Goal: Information Seeking & Learning: Find specific fact

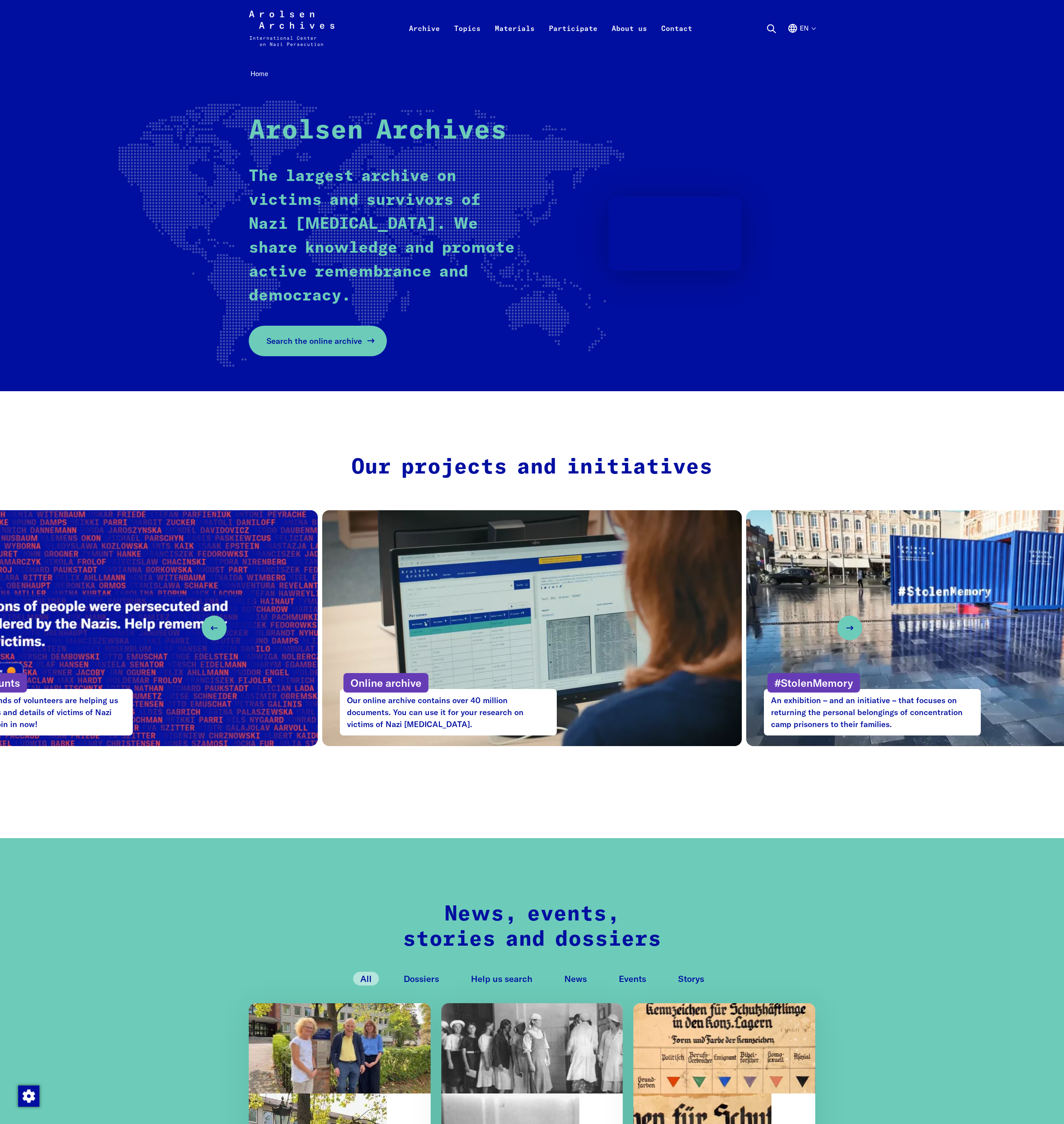
click at [289, 344] on span "Search the online archive" at bounding box center [314, 340] width 96 height 12
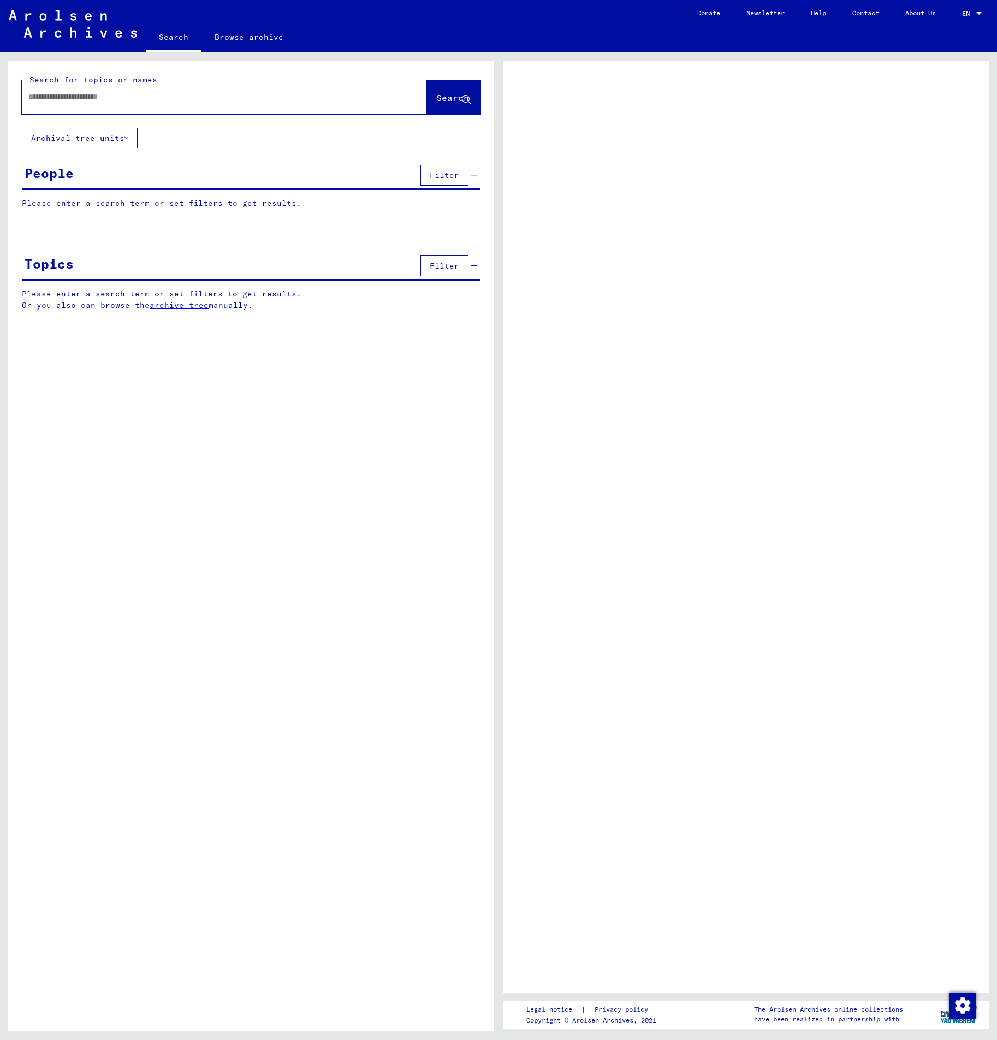
click at [163, 94] on input "text" at bounding box center [214, 96] width 372 height 11
type input "**********"
click at [436, 94] on span "Search" at bounding box center [452, 97] width 33 height 11
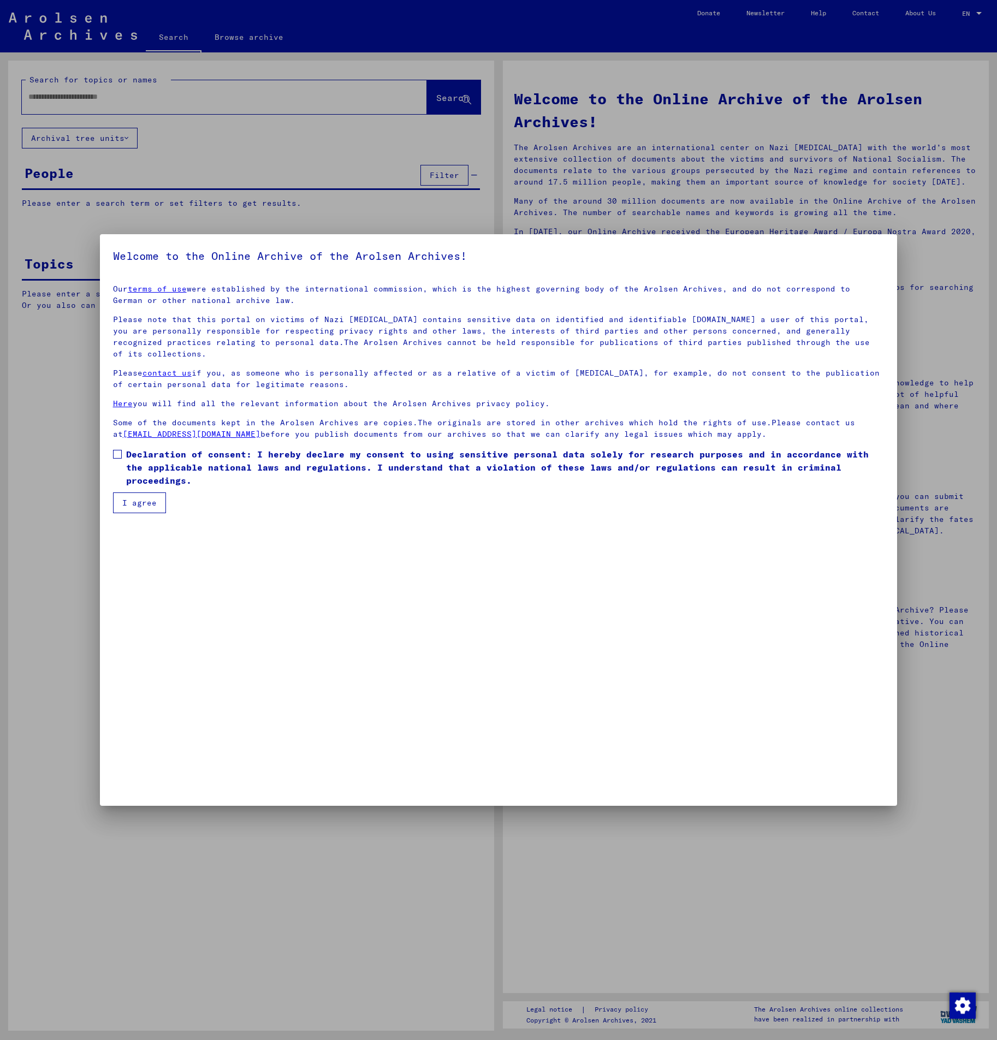
click at [109, 452] on mat-dialog-content "Our terms of use were established by the international commission, which is the…" at bounding box center [499, 395] width 798 height 238
click at [118, 453] on span at bounding box center [117, 454] width 9 height 9
click at [147, 493] on button "I agree" at bounding box center [139, 503] width 53 height 21
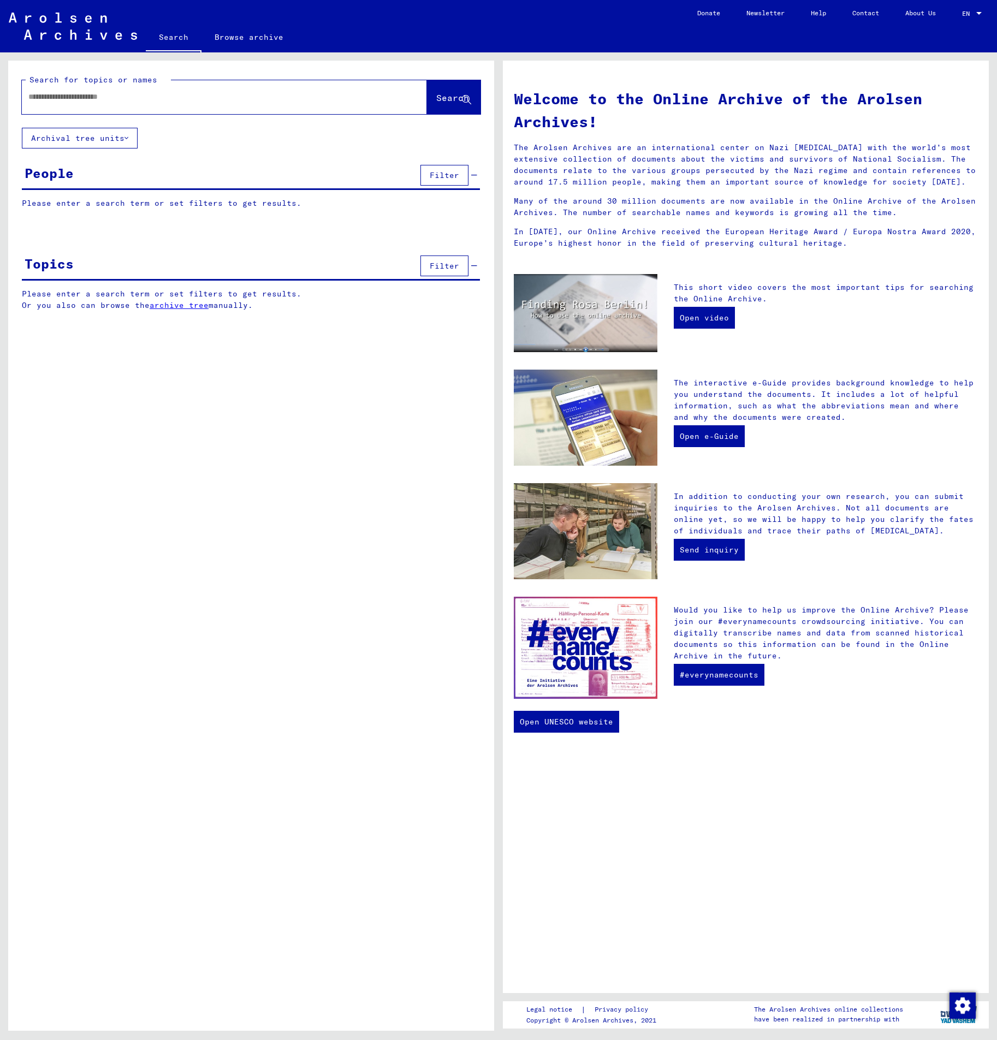
click at [315, 96] on input "text" at bounding box center [211, 96] width 366 height 11
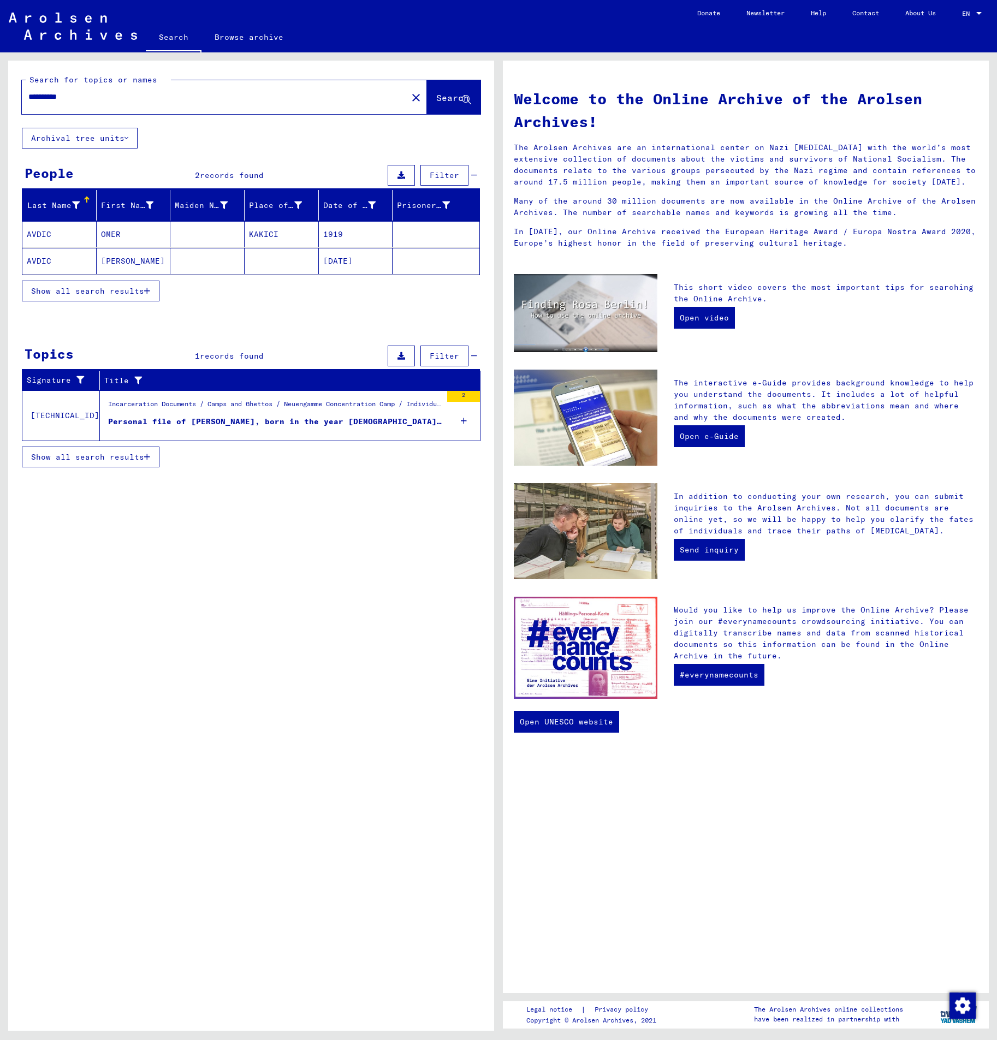
click at [65, 284] on button "Show all search results" at bounding box center [91, 291] width 138 height 21
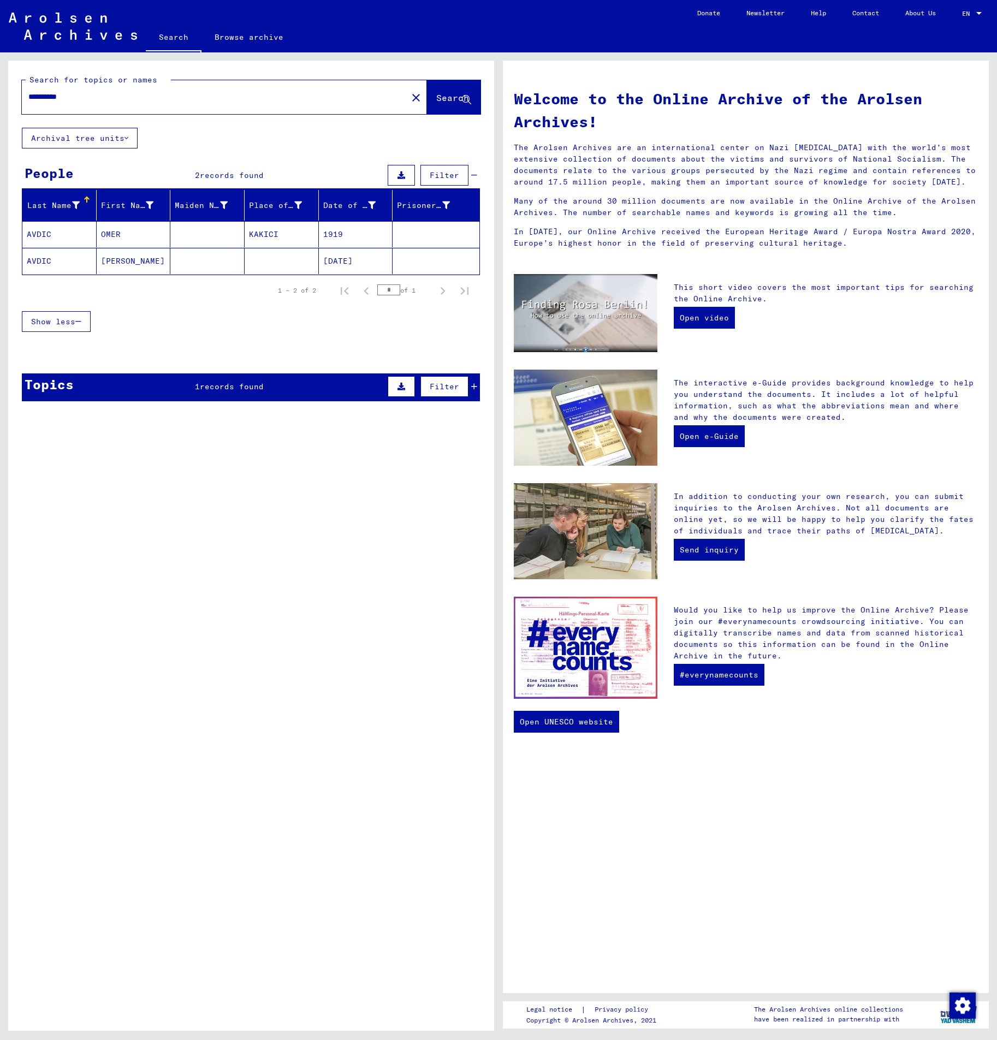
click at [164, 260] on mat-cell "Omer" at bounding box center [134, 261] width 74 height 26
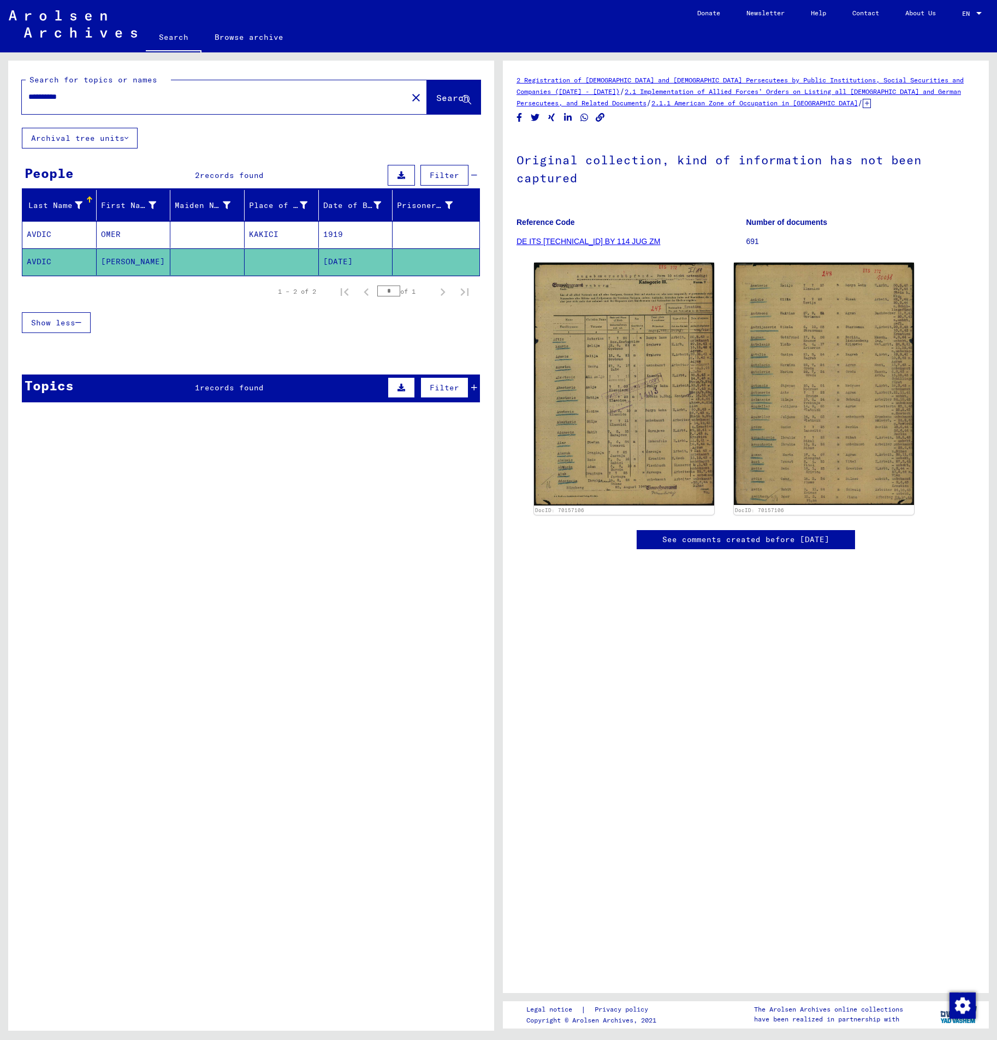
click at [183, 233] on mat-cell at bounding box center [207, 234] width 74 height 27
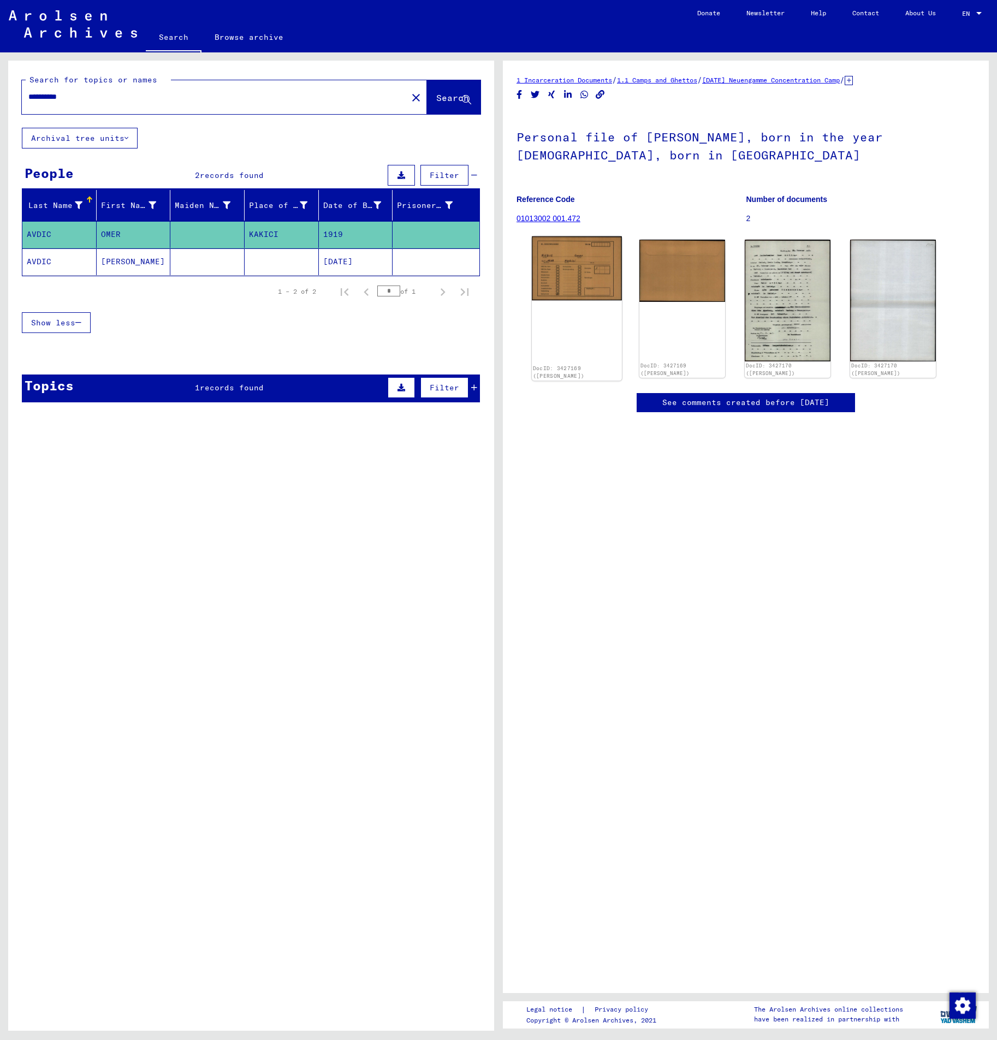
click at [567, 275] on img at bounding box center [577, 268] width 90 height 64
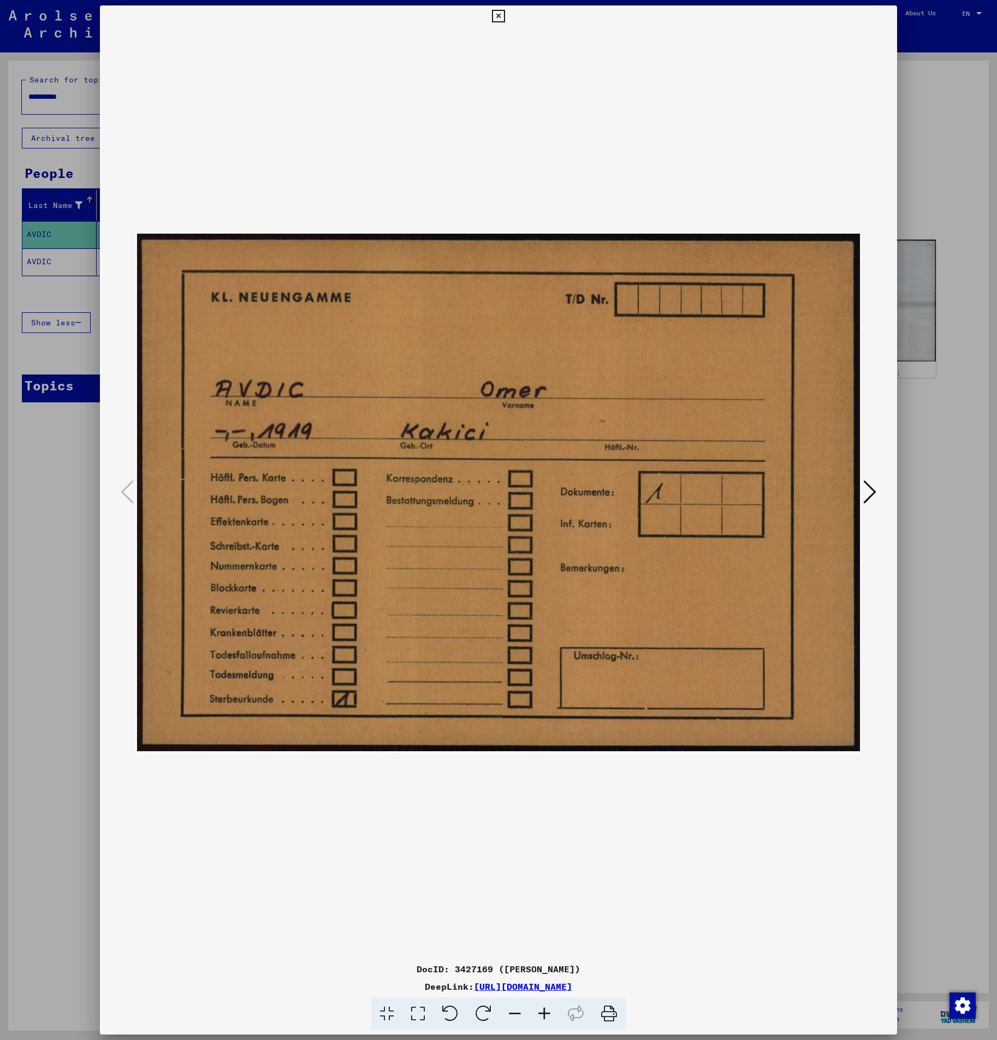
click at [864, 490] on icon at bounding box center [869, 492] width 13 height 26
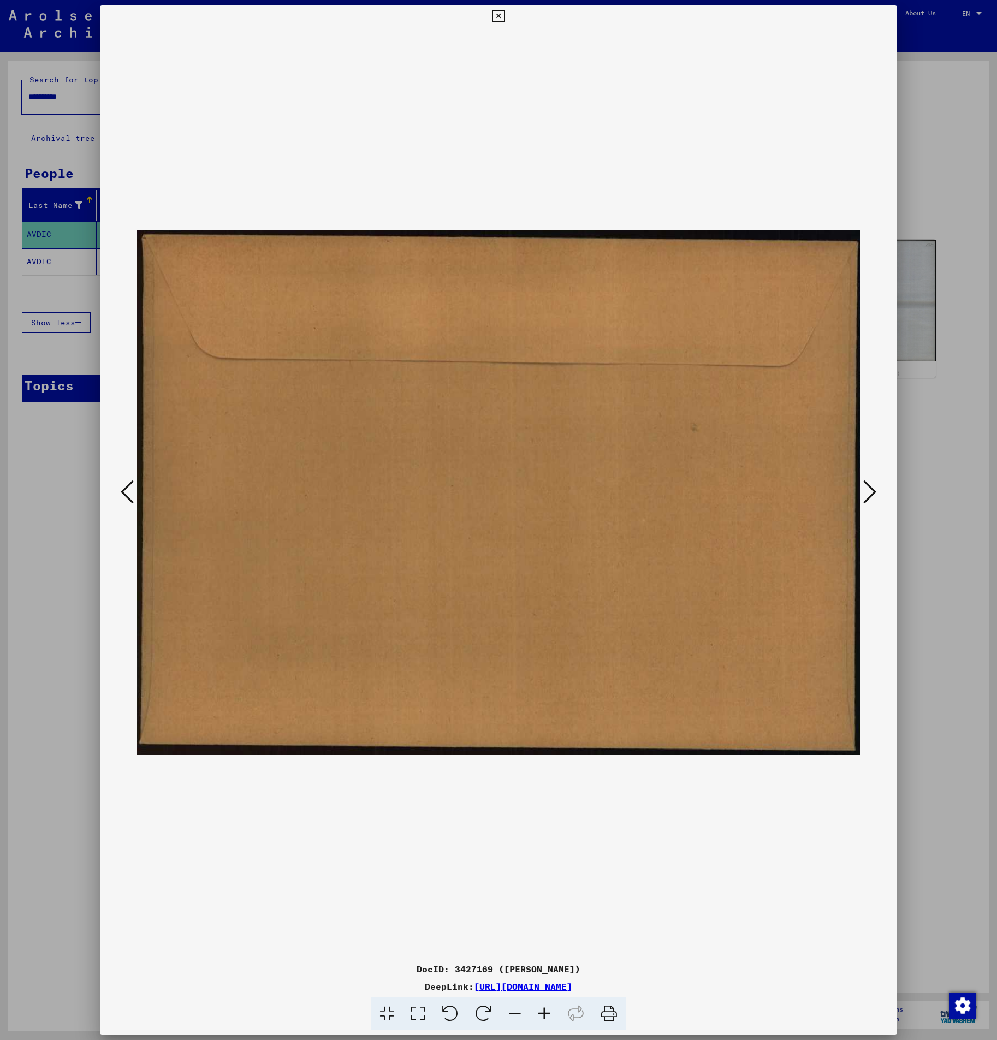
click at [868, 491] on icon at bounding box center [869, 492] width 13 height 26
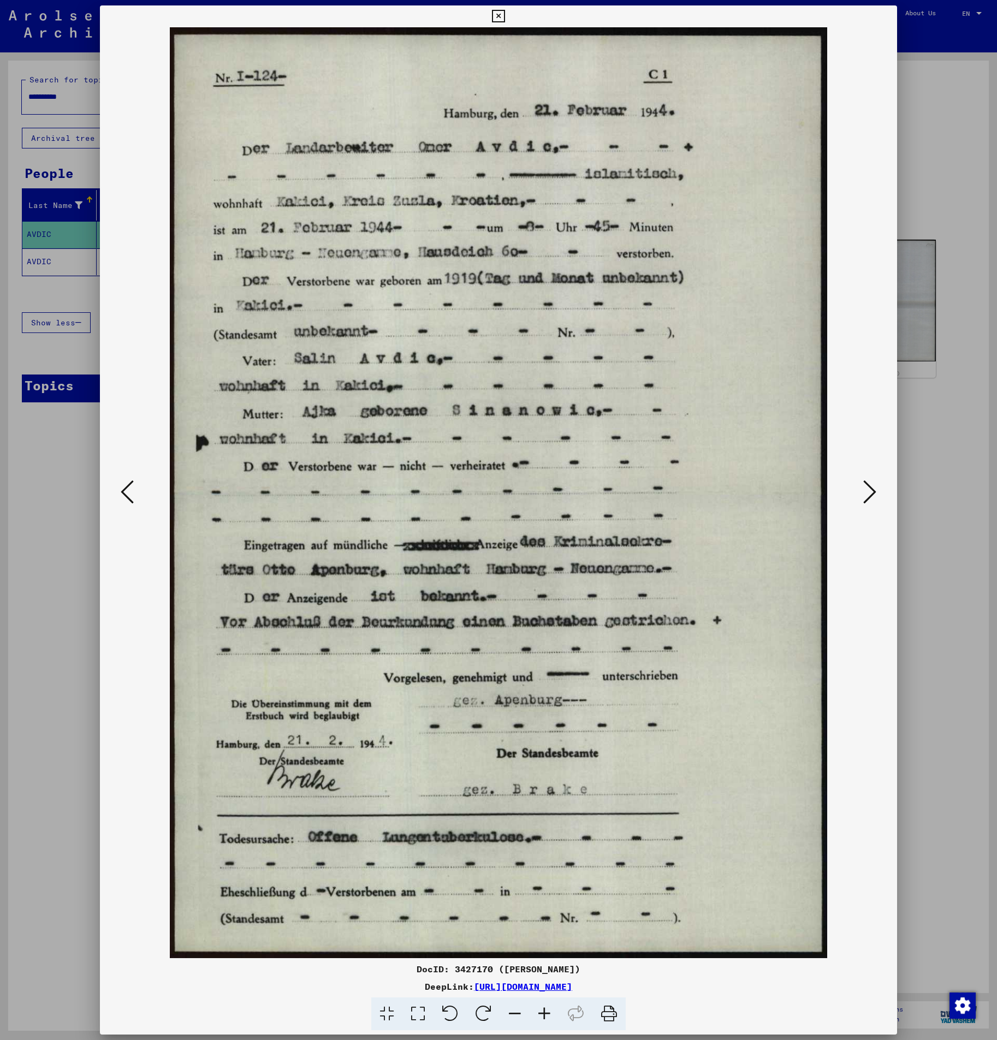
click at [925, 439] on div at bounding box center [498, 520] width 997 height 1040
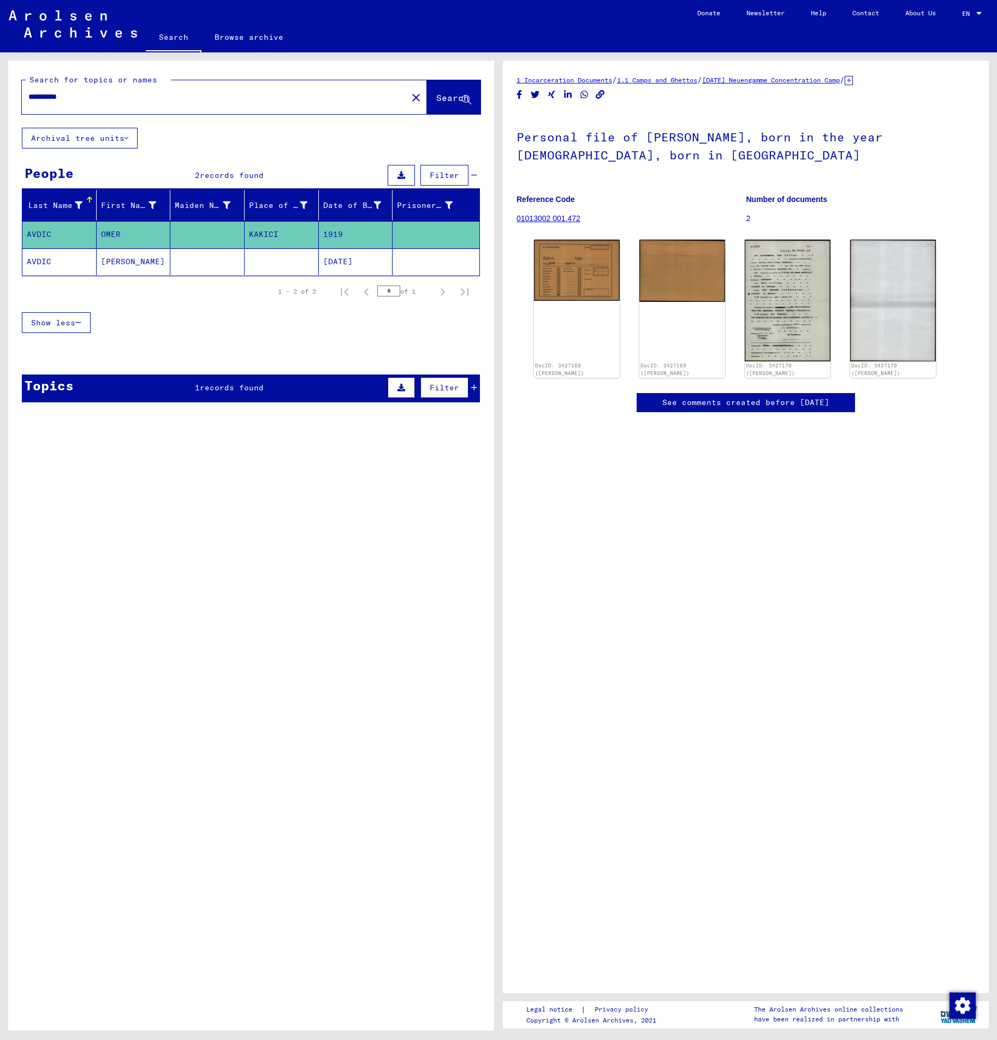
click at [306, 263] on mat-cell at bounding box center [282, 261] width 74 height 27
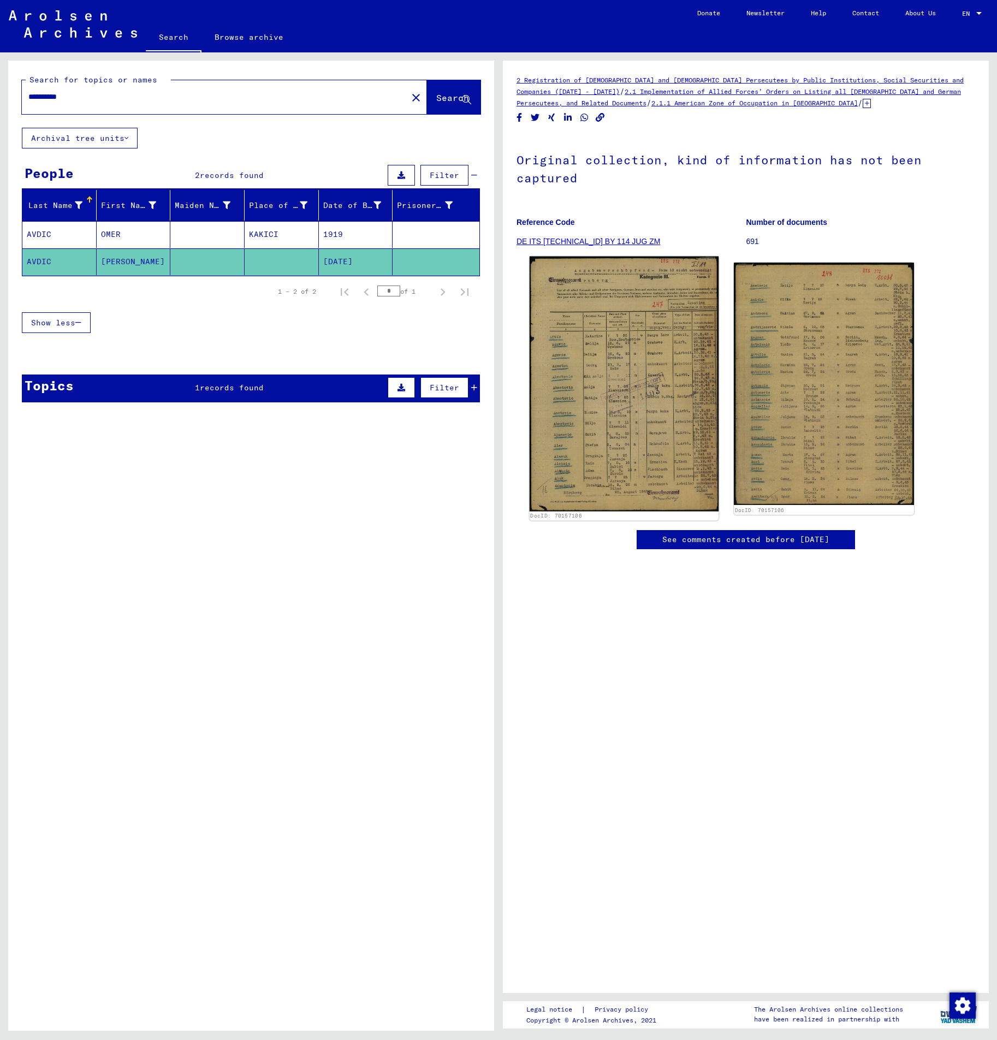
click at [636, 319] on img at bounding box center [624, 384] width 189 height 255
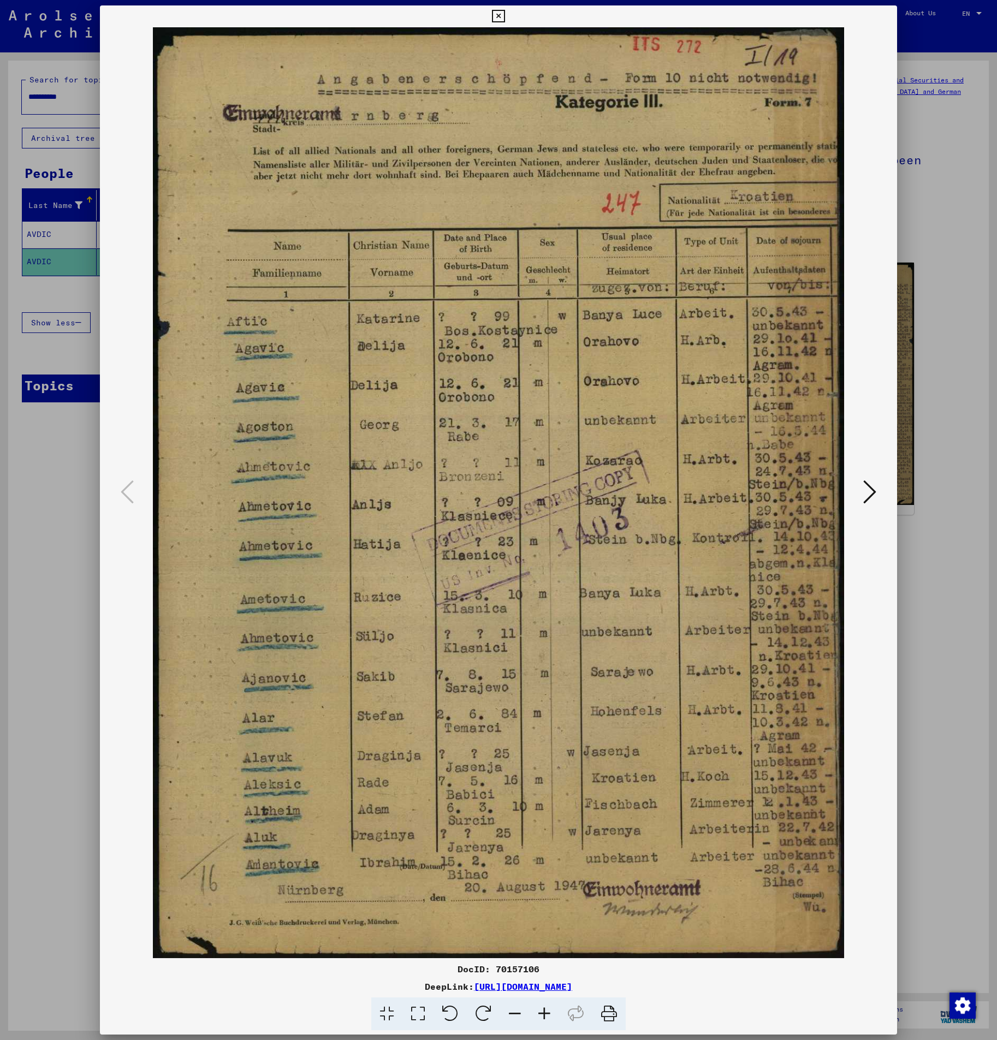
click at [24, 520] on div at bounding box center [498, 520] width 997 height 1040
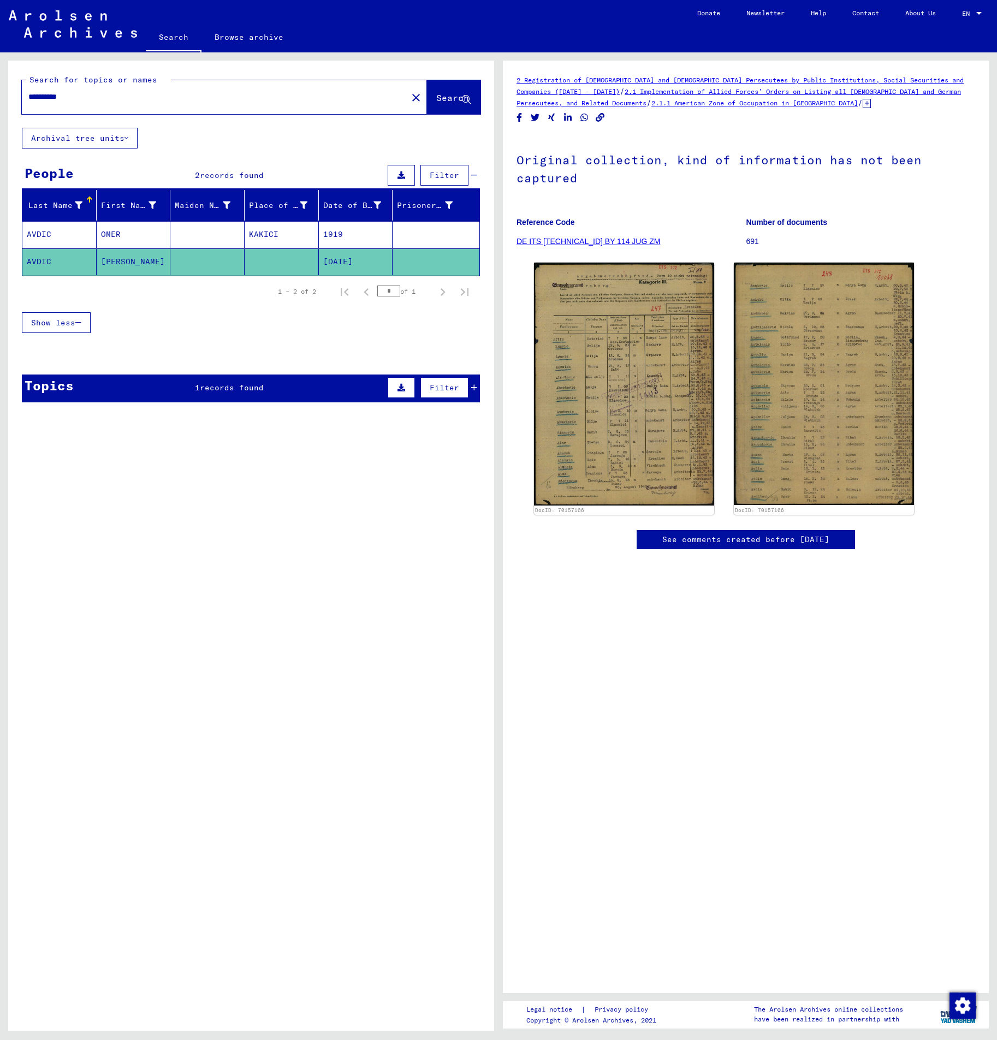
click at [128, 95] on input "**********" at bounding box center [214, 96] width 372 height 11
drag, startPoint x: 117, startPoint y: 94, endPoint x: -159, endPoint y: 96, distance: 276.3
click at [0, 96] on html "**********" at bounding box center [498, 520] width 997 height 1040
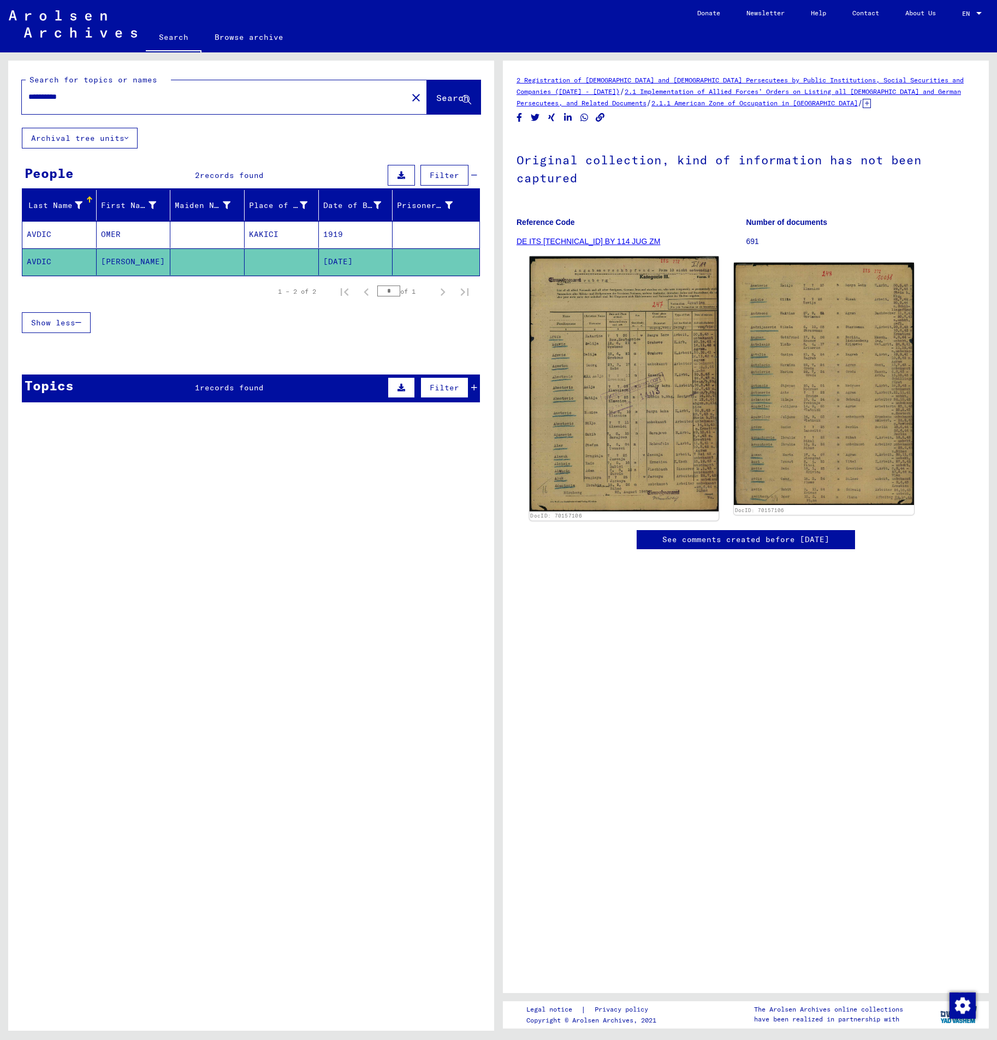
click at [615, 342] on img at bounding box center [624, 384] width 189 height 255
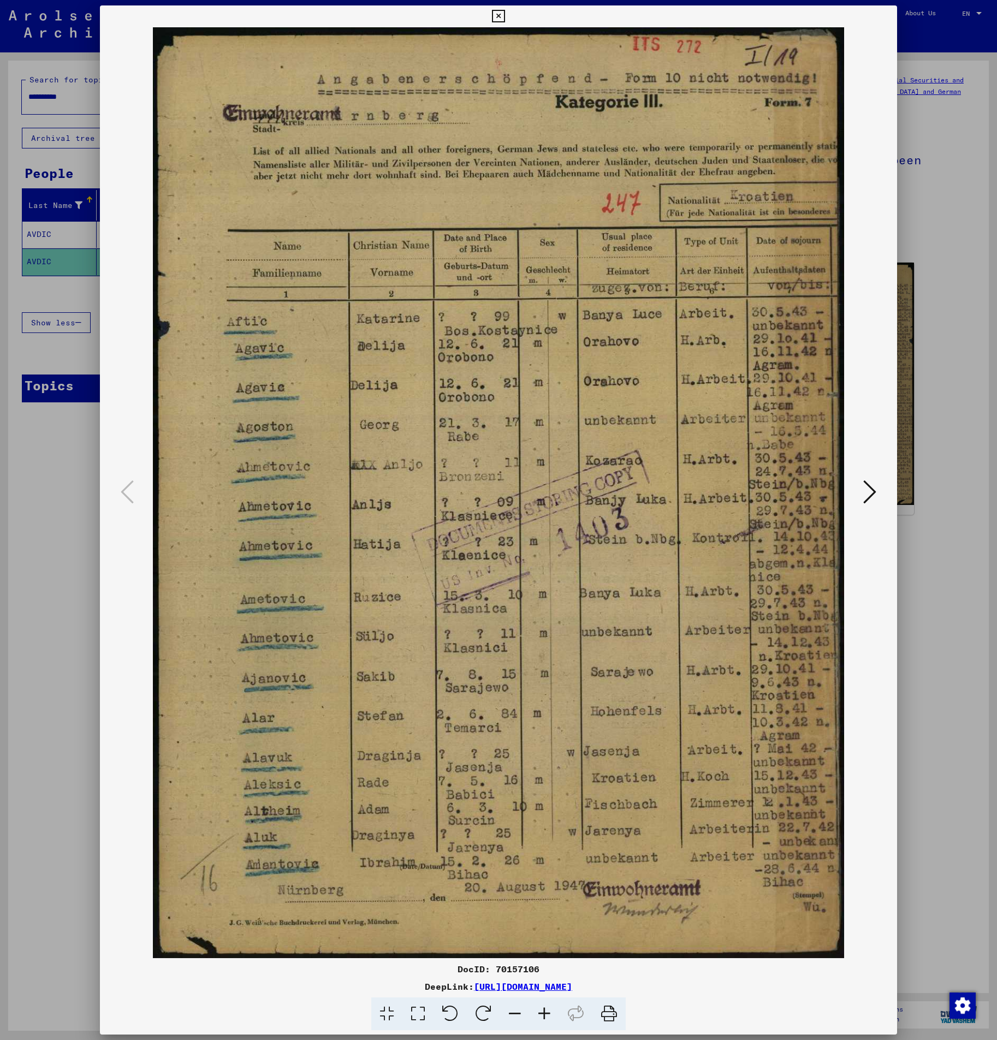
click at [929, 188] on div at bounding box center [498, 520] width 997 height 1040
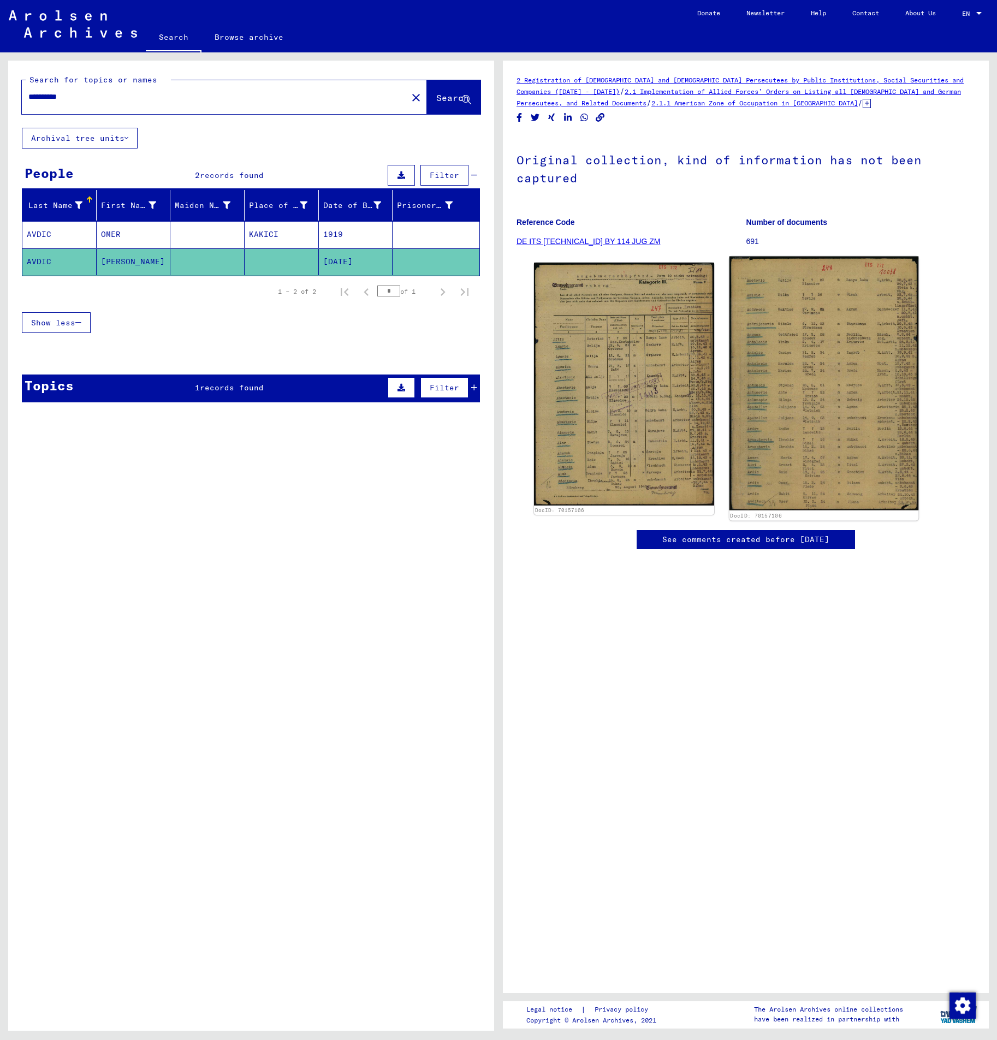
click at [802, 360] on img at bounding box center [824, 384] width 189 height 254
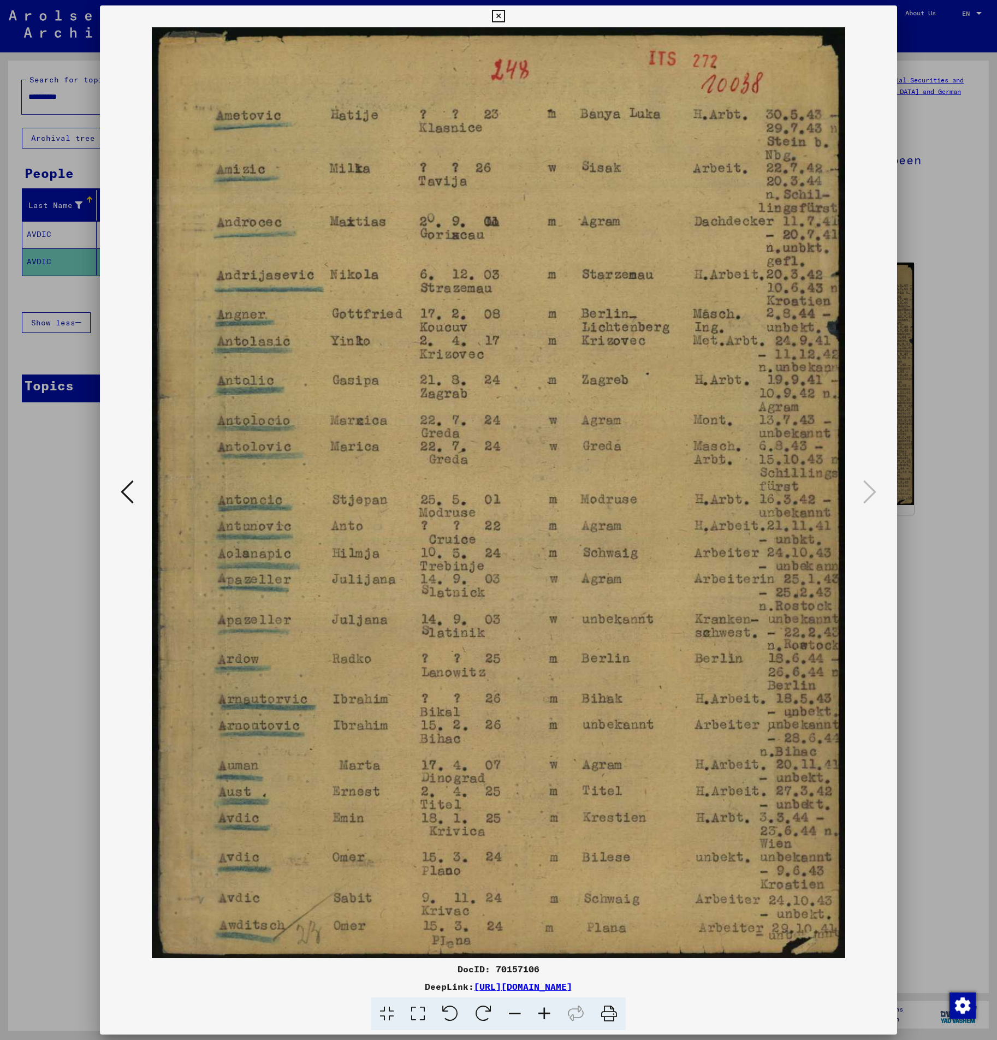
click at [967, 262] on div at bounding box center [498, 520] width 997 height 1040
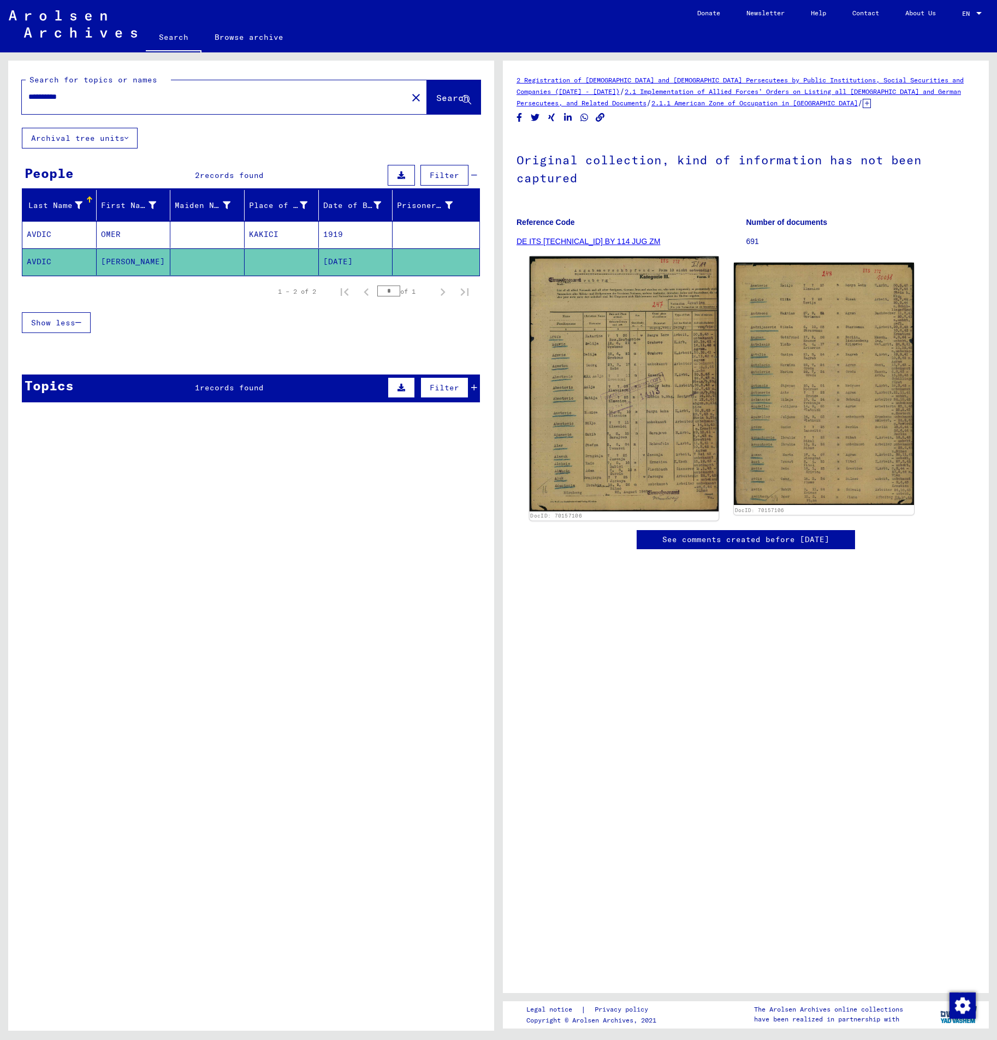
click at [644, 377] on img at bounding box center [624, 384] width 189 height 255
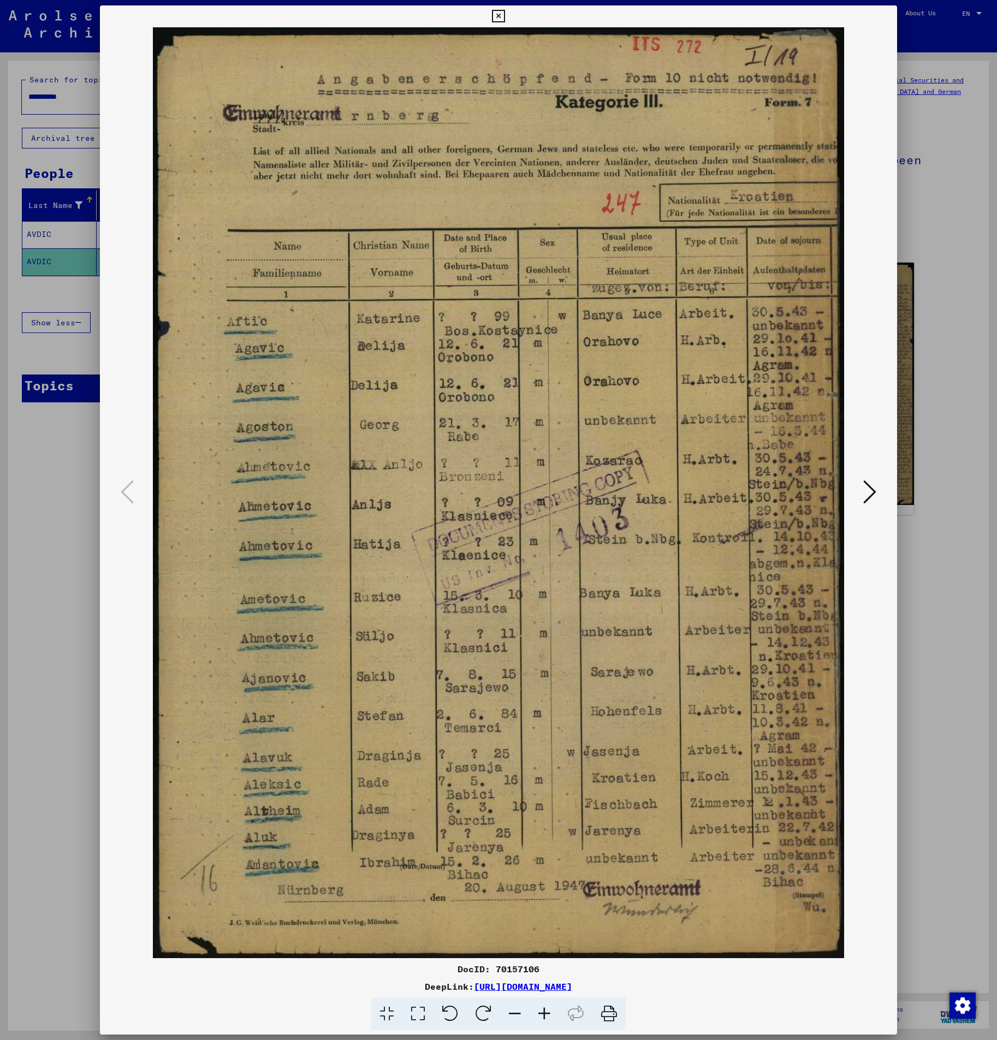
click at [866, 482] on icon at bounding box center [869, 492] width 13 height 26
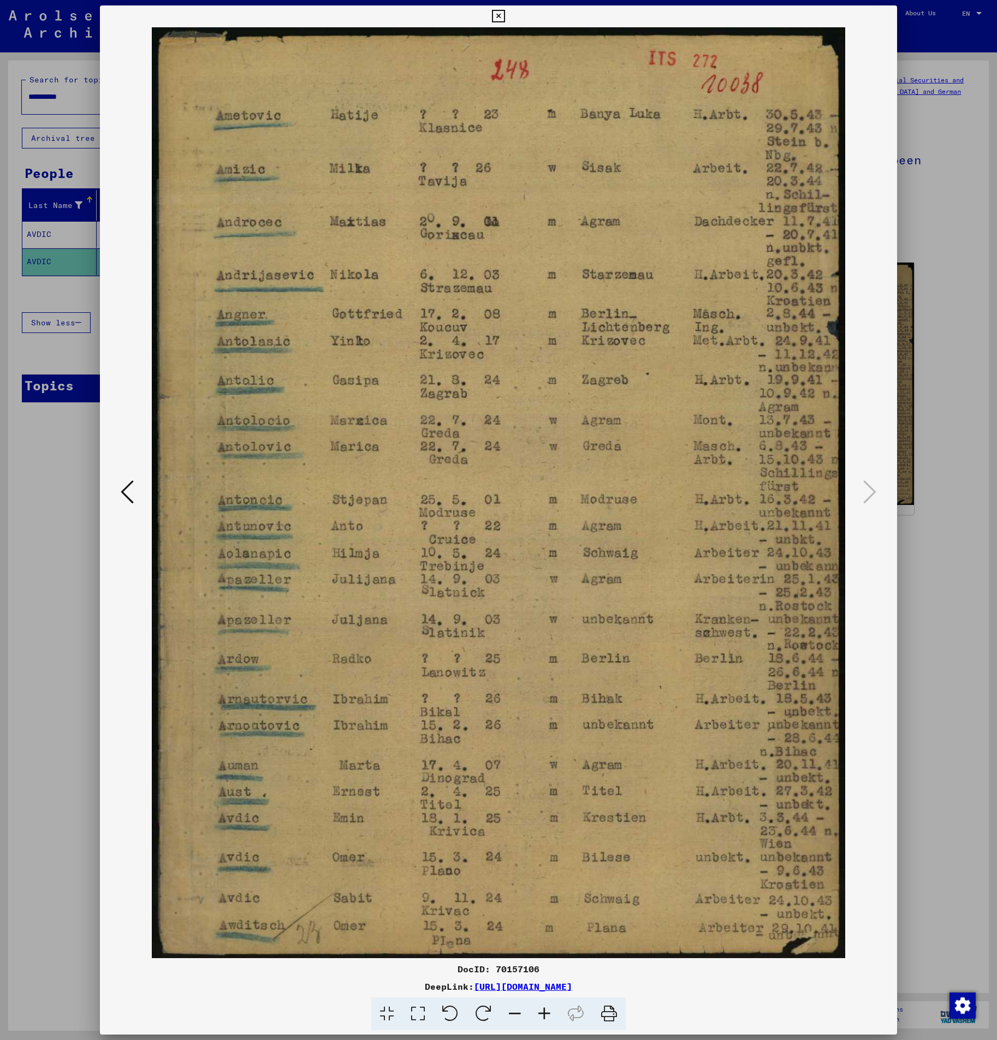
click at [949, 392] on div at bounding box center [498, 520] width 997 height 1040
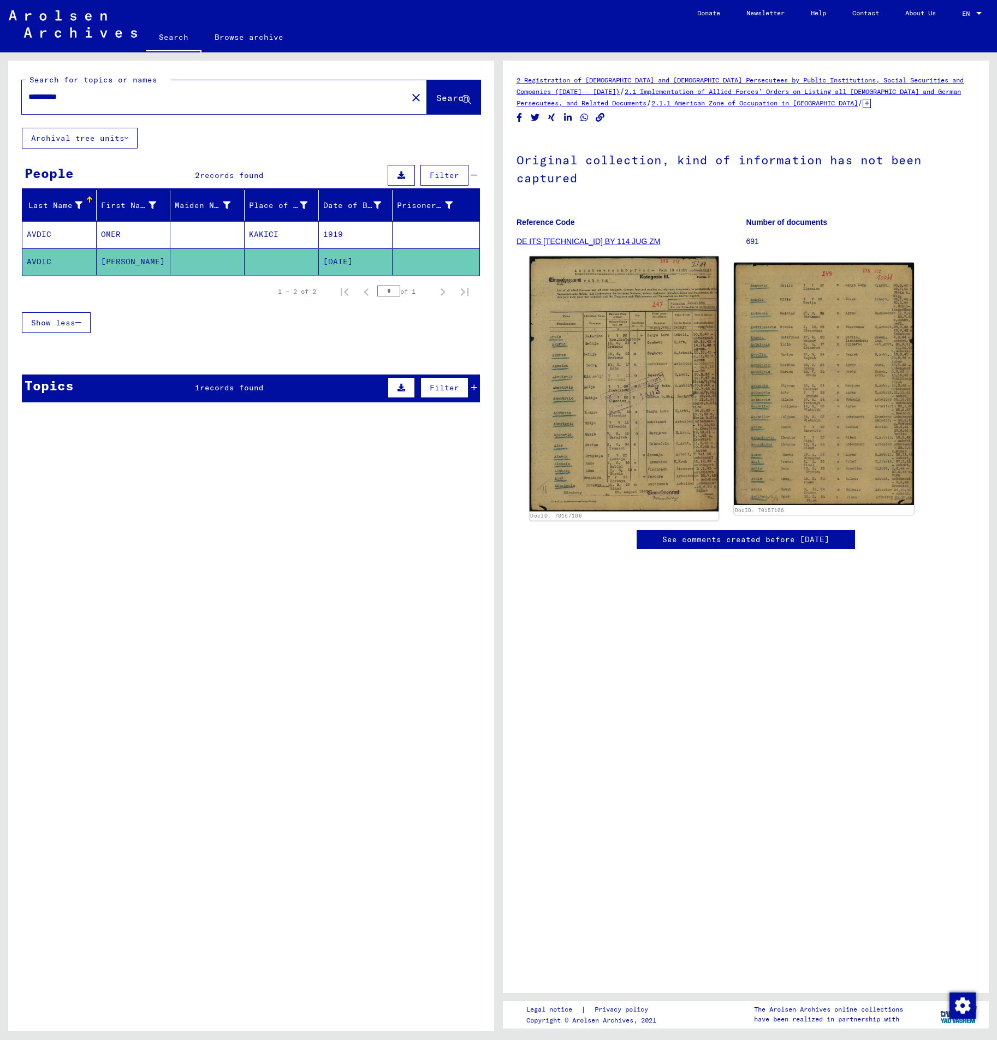
click at [637, 384] on img at bounding box center [624, 384] width 189 height 255
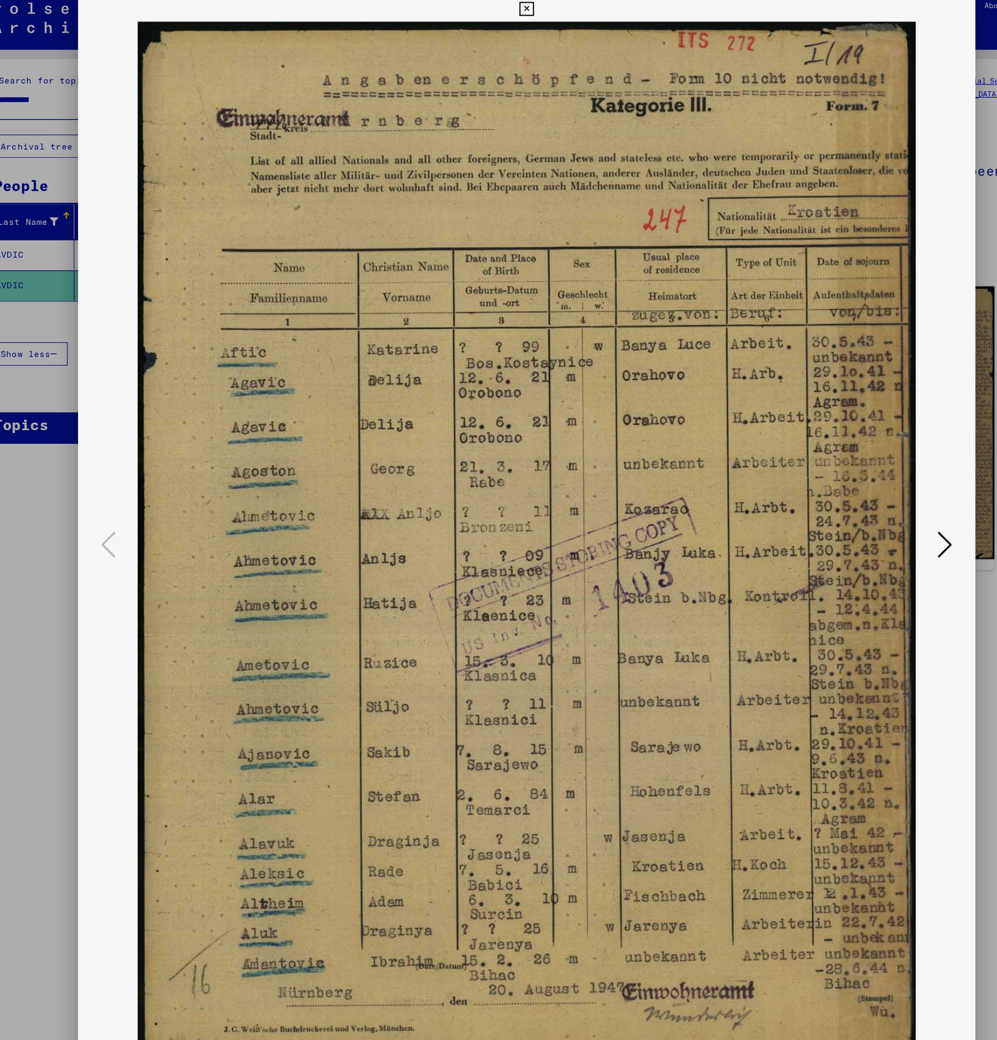
click at [56, 214] on div at bounding box center [498, 520] width 997 height 1040
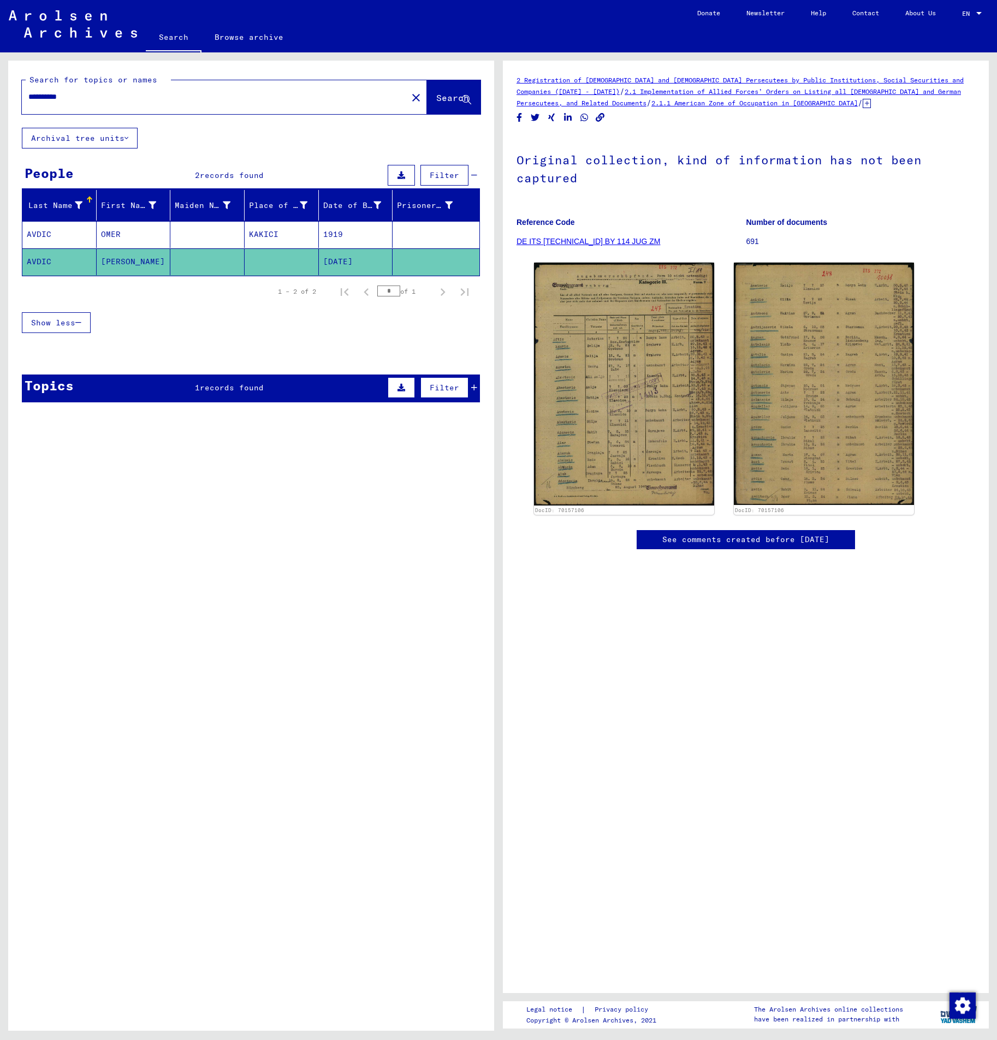
drag, startPoint x: 93, startPoint y: 118, endPoint x: 104, endPoint y: 96, distance: 25.2
click at [104, 96] on input "**********" at bounding box center [214, 96] width 372 height 11
drag, startPoint x: 126, startPoint y: 97, endPoint x: -25, endPoint y: 97, distance: 150.7
click at [0, 97] on html "**********" at bounding box center [498, 520] width 997 height 1040
paste input "text"
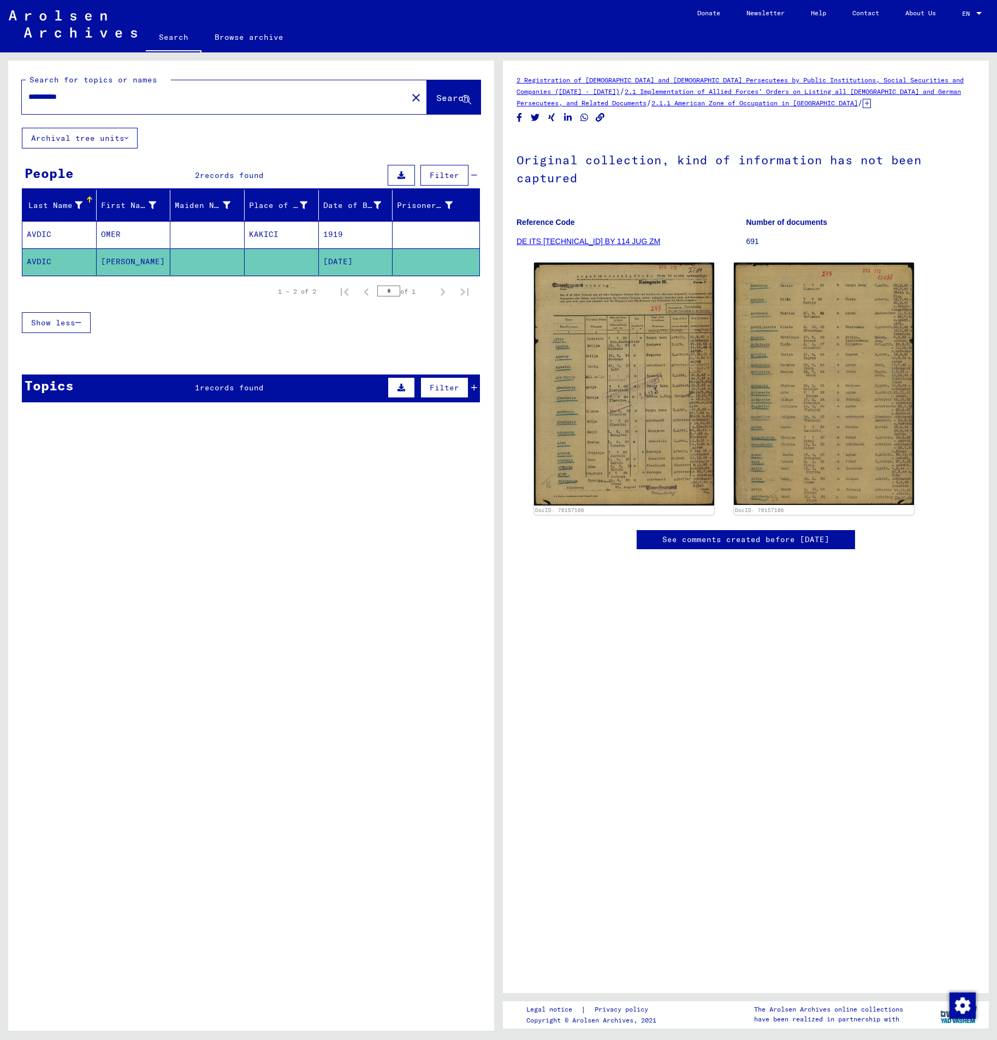
type input "**********"
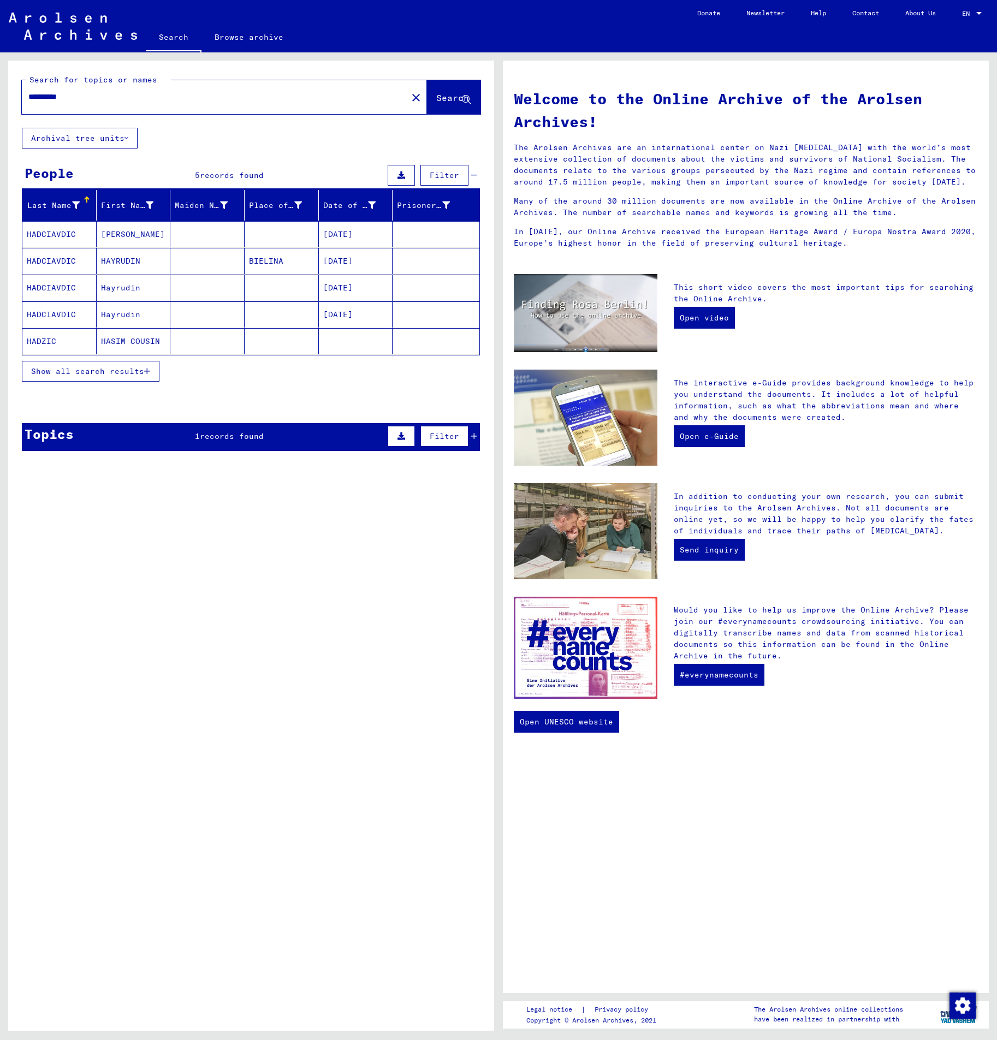
click at [113, 370] on span "Show all search results" at bounding box center [87, 371] width 113 height 10
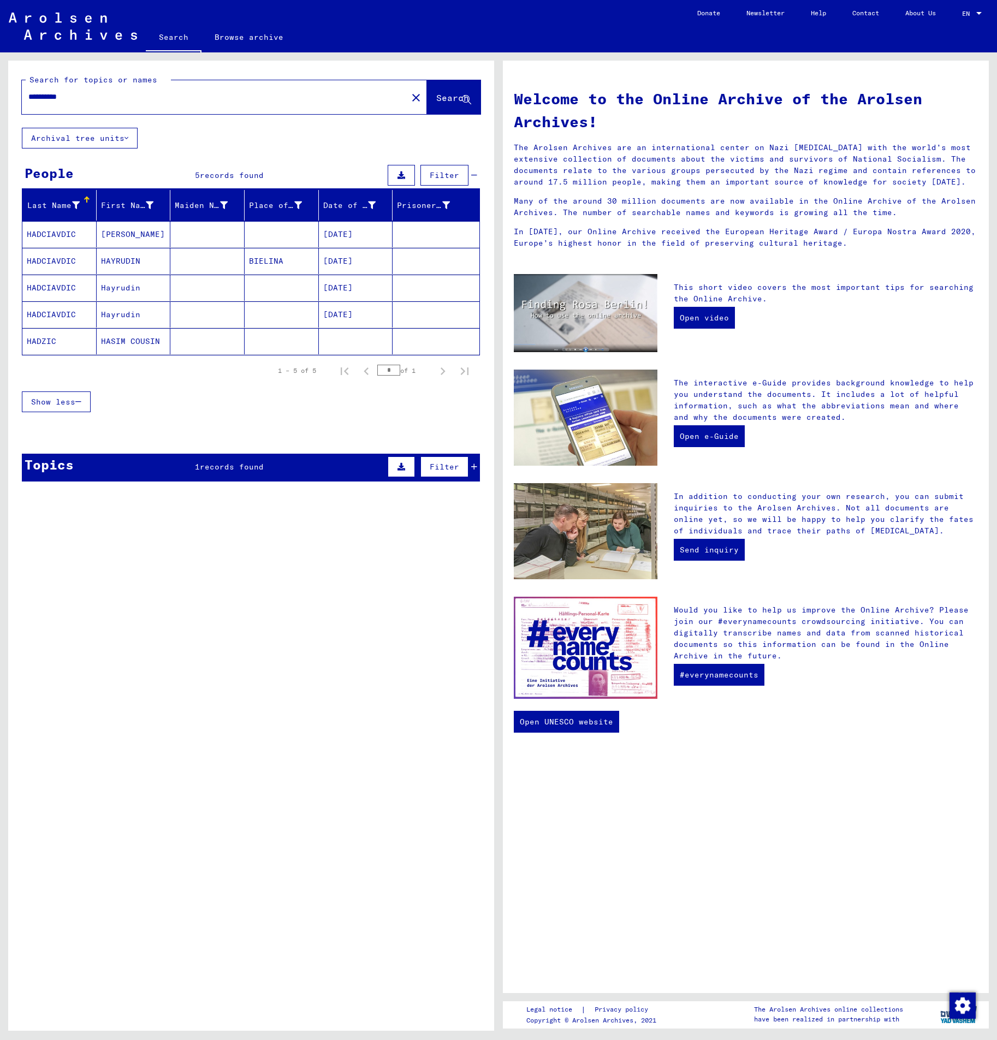
click at [148, 234] on mat-cell "Hajrudin" at bounding box center [134, 234] width 74 height 26
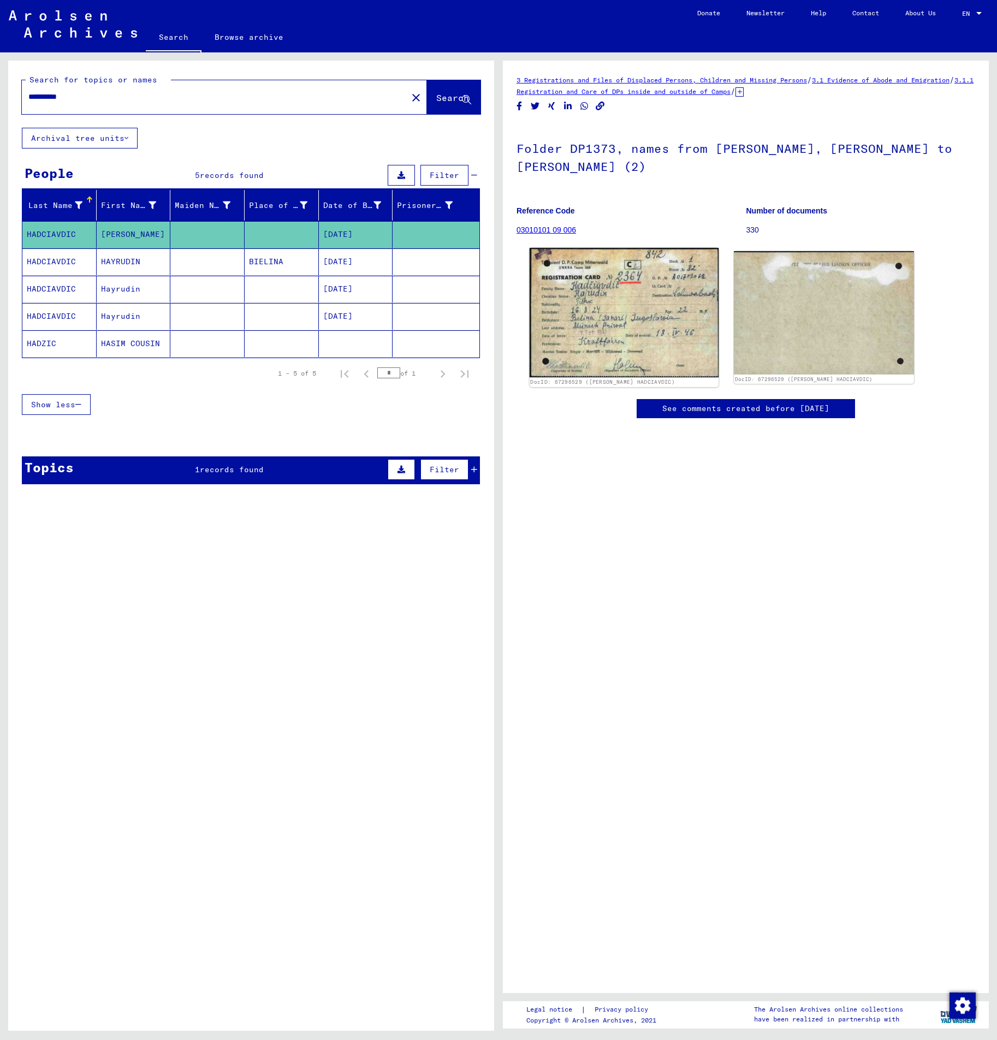
click at [599, 280] on img at bounding box center [624, 312] width 189 height 129
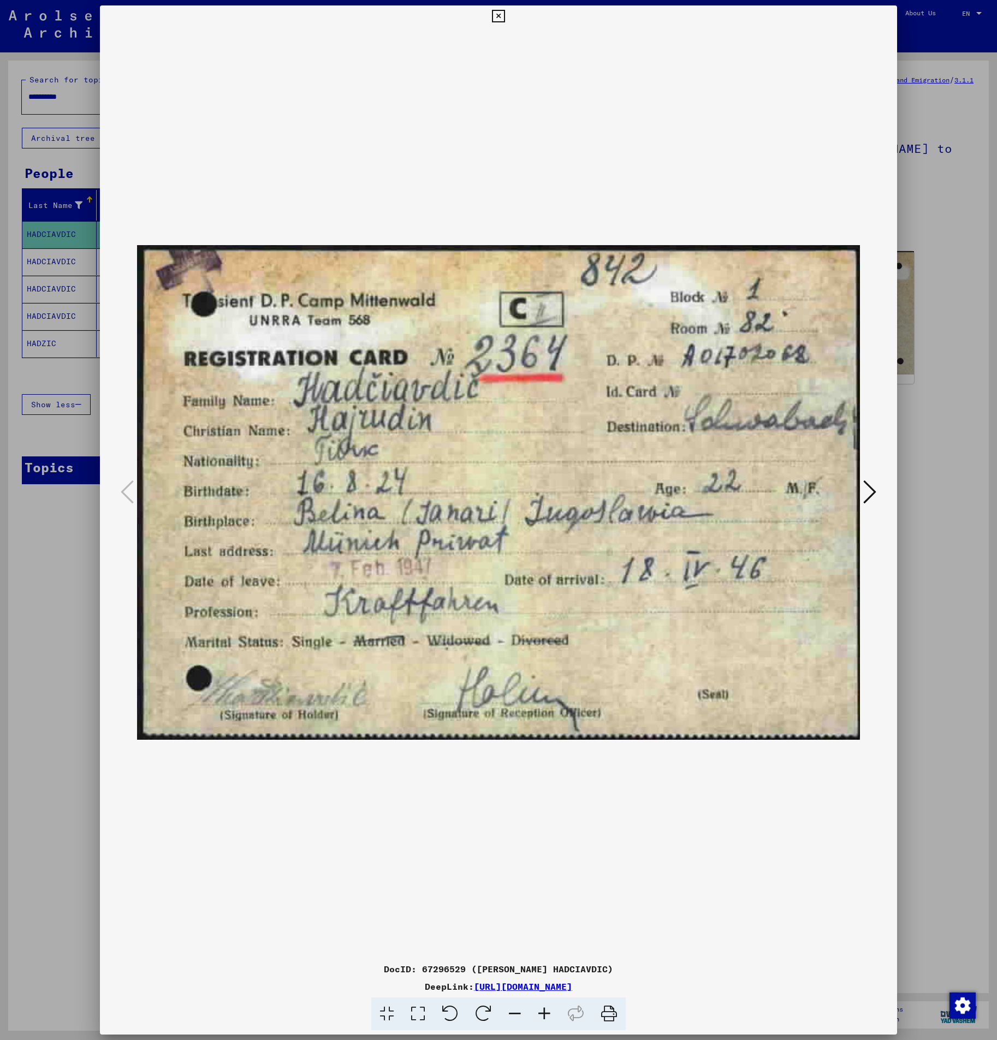
click at [879, 493] on button at bounding box center [870, 492] width 20 height 31
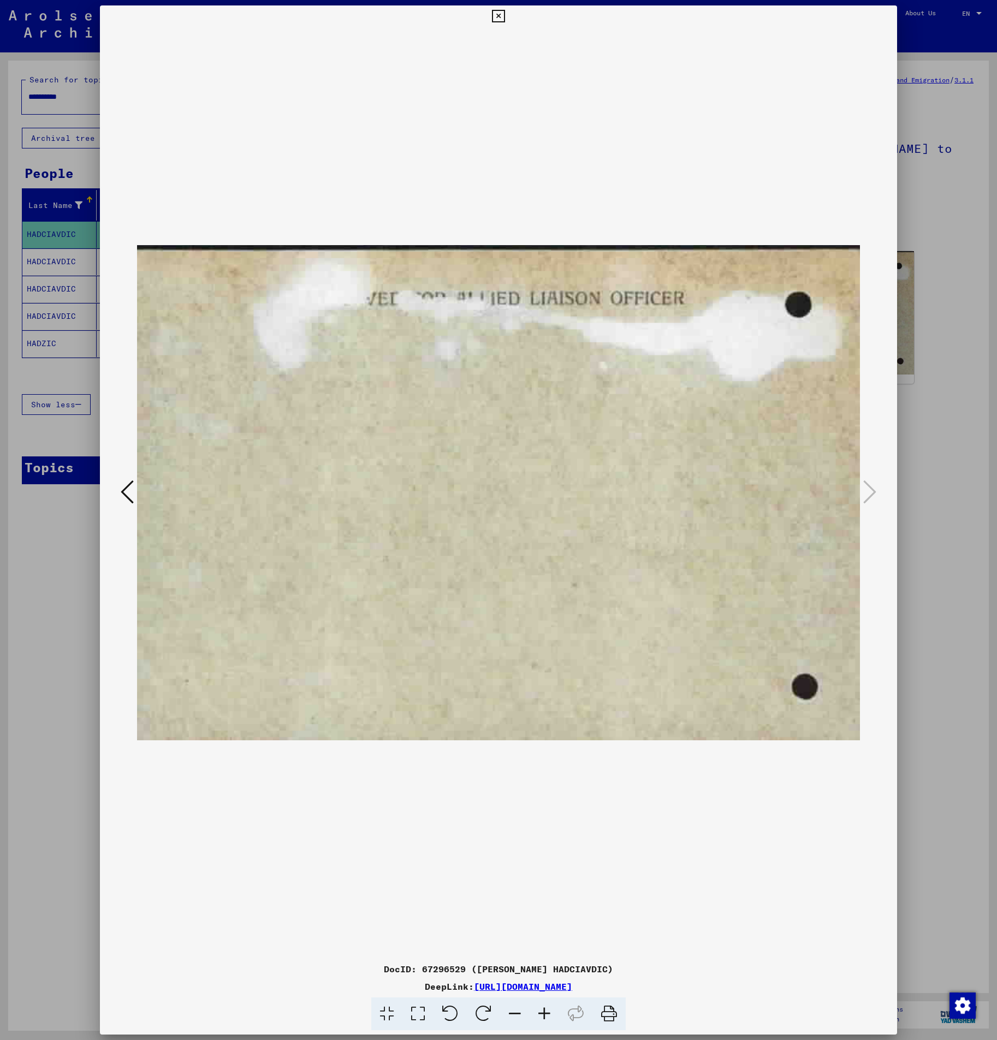
click at [928, 482] on div at bounding box center [498, 520] width 997 height 1040
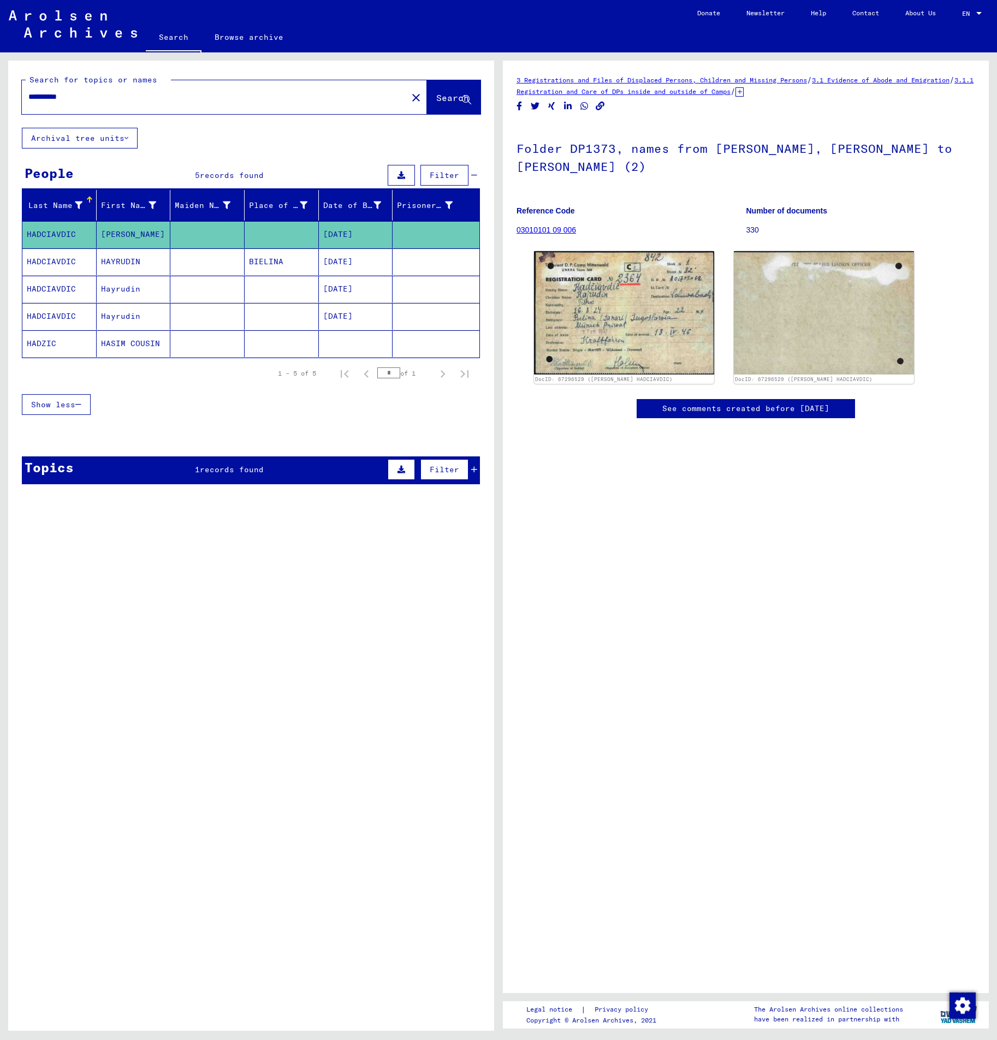
click at [206, 266] on mat-cell at bounding box center [207, 261] width 74 height 27
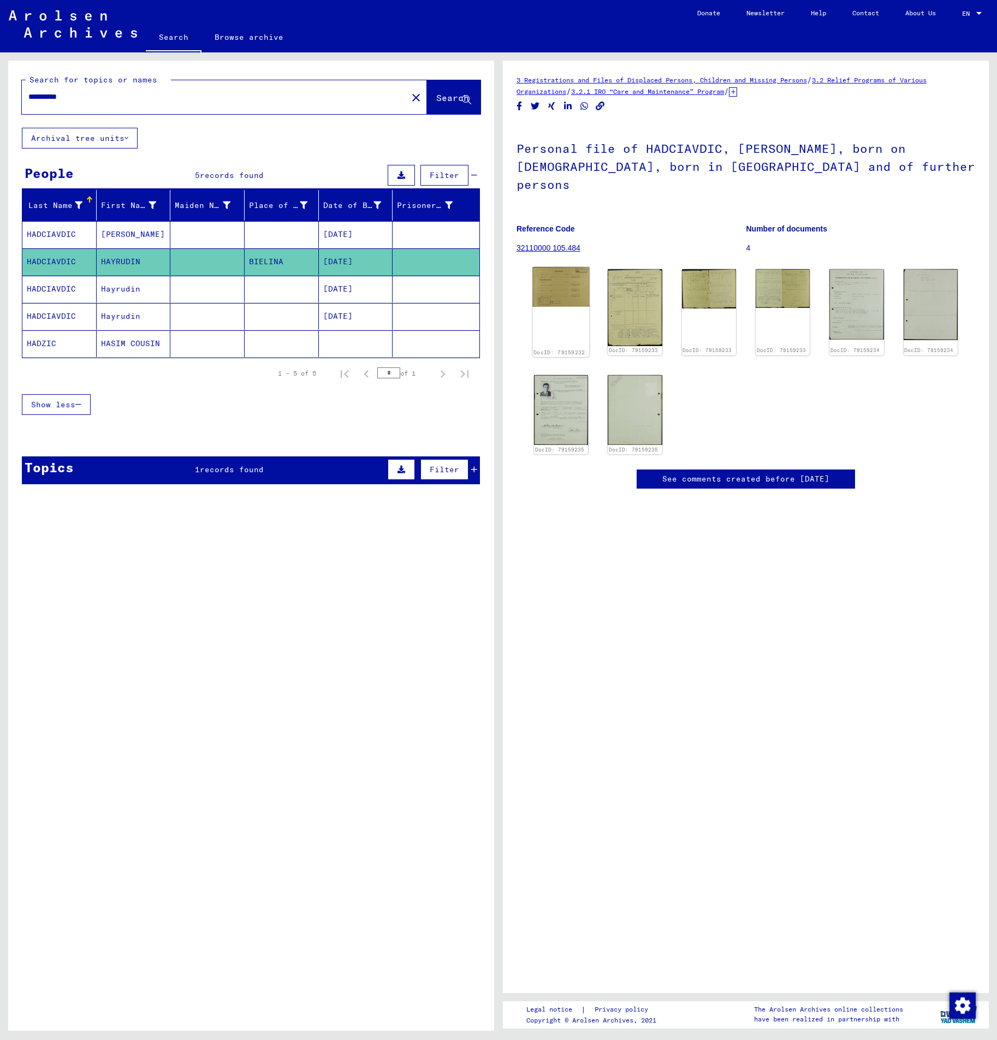
click at [554, 280] on img at bounding box center [561, 286] width 57 height 39
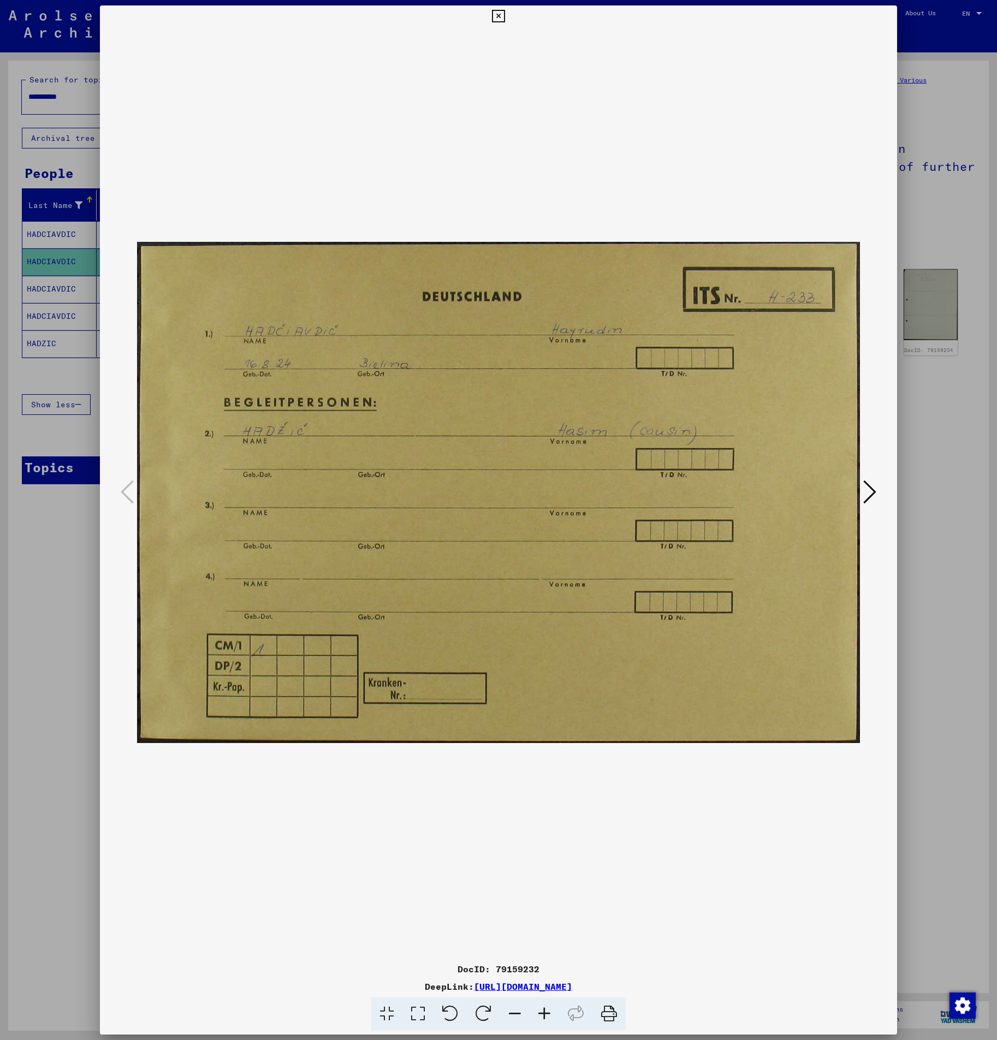
click at [870, 490] on icon at bounding box center [869, 492] width 13 height 26
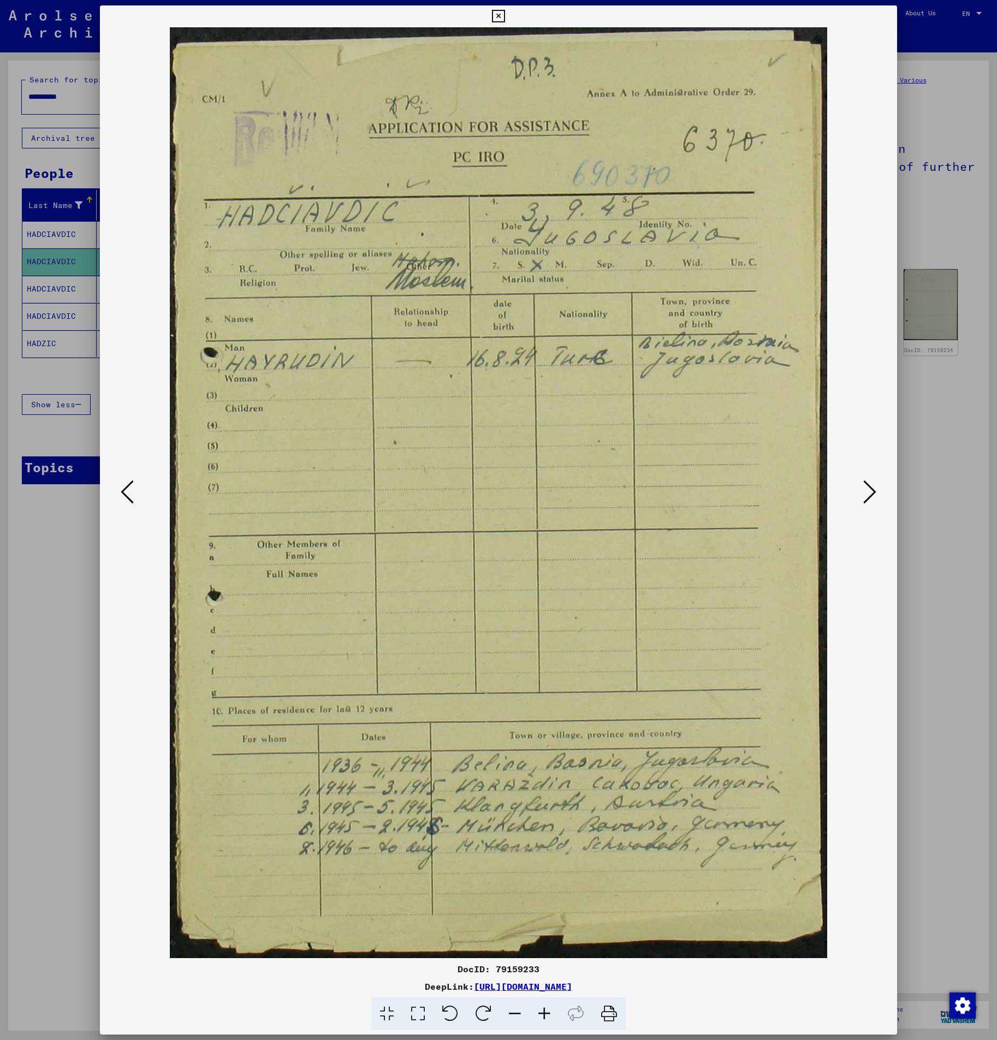
click at [879, 495] on button at bounding box center [870, 492] width 20 height 31
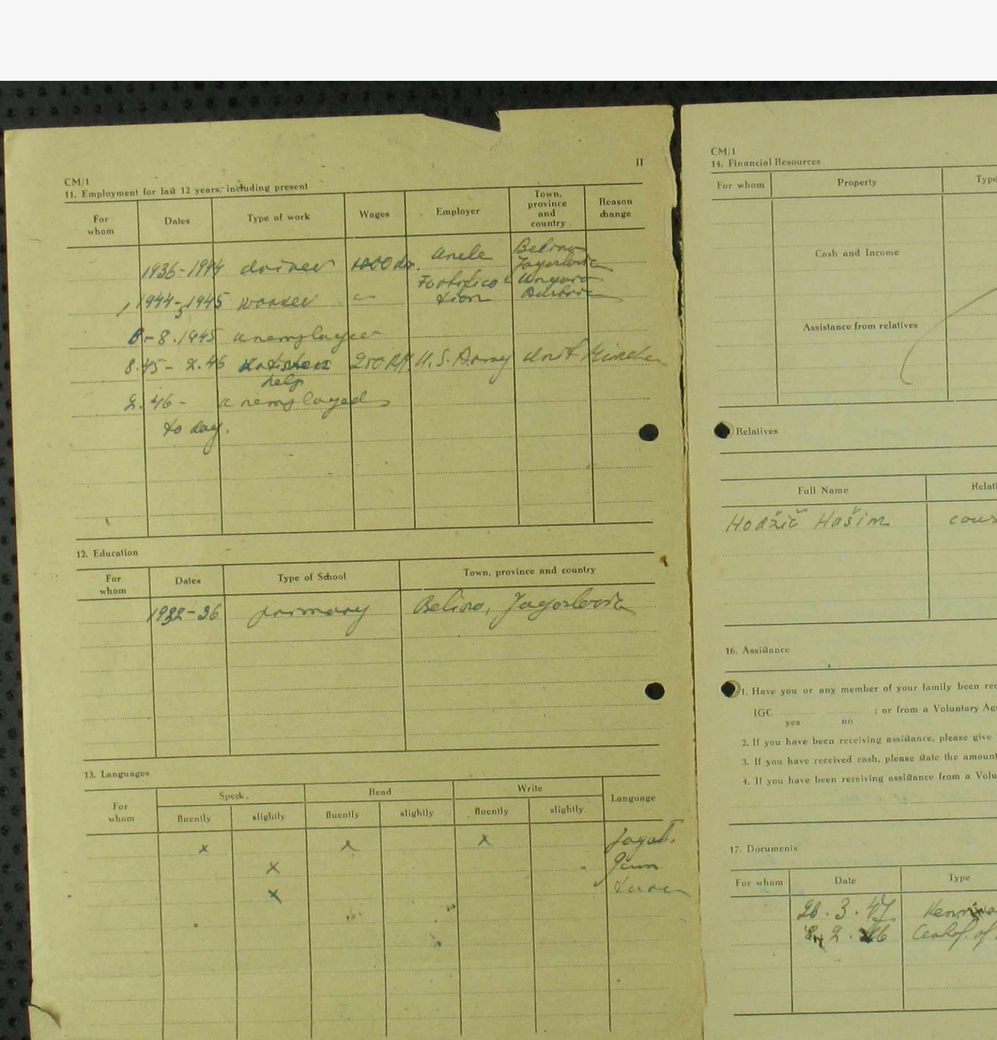
click at [289, 395] on img at bounding box center [499, 492] width 724 height 931
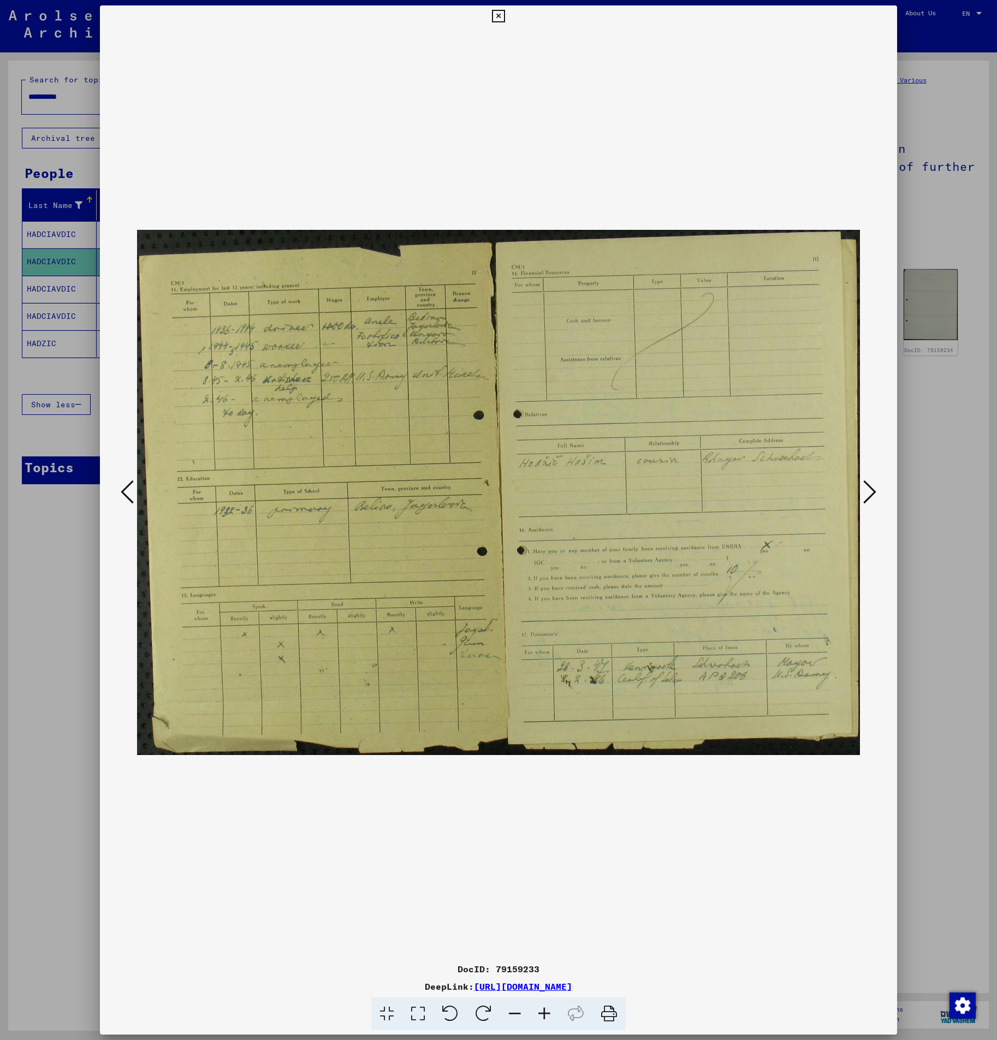
click at [867, 493] on icon at bounding box center [869, 492] width 13 height 26
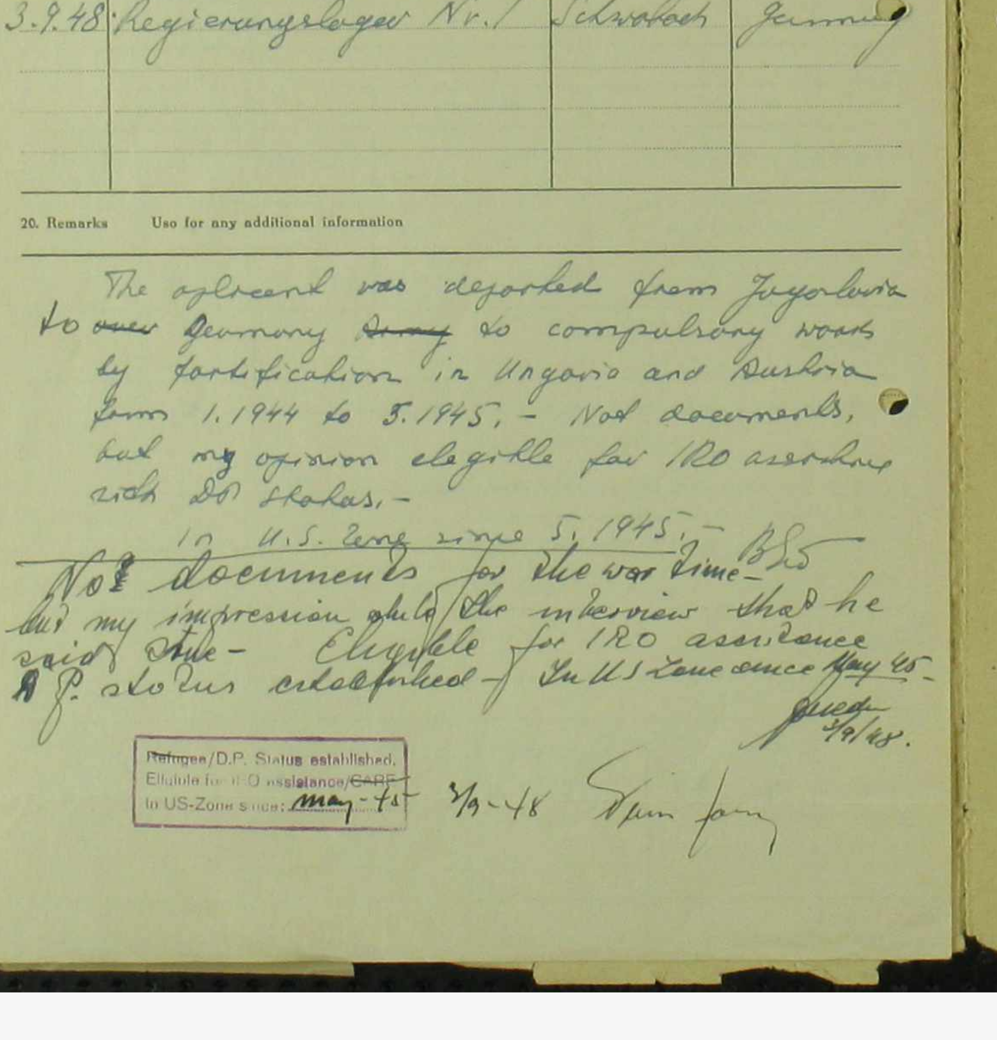
click at [438, 525] on img at bounding box center [499, 492] width 724 height 931
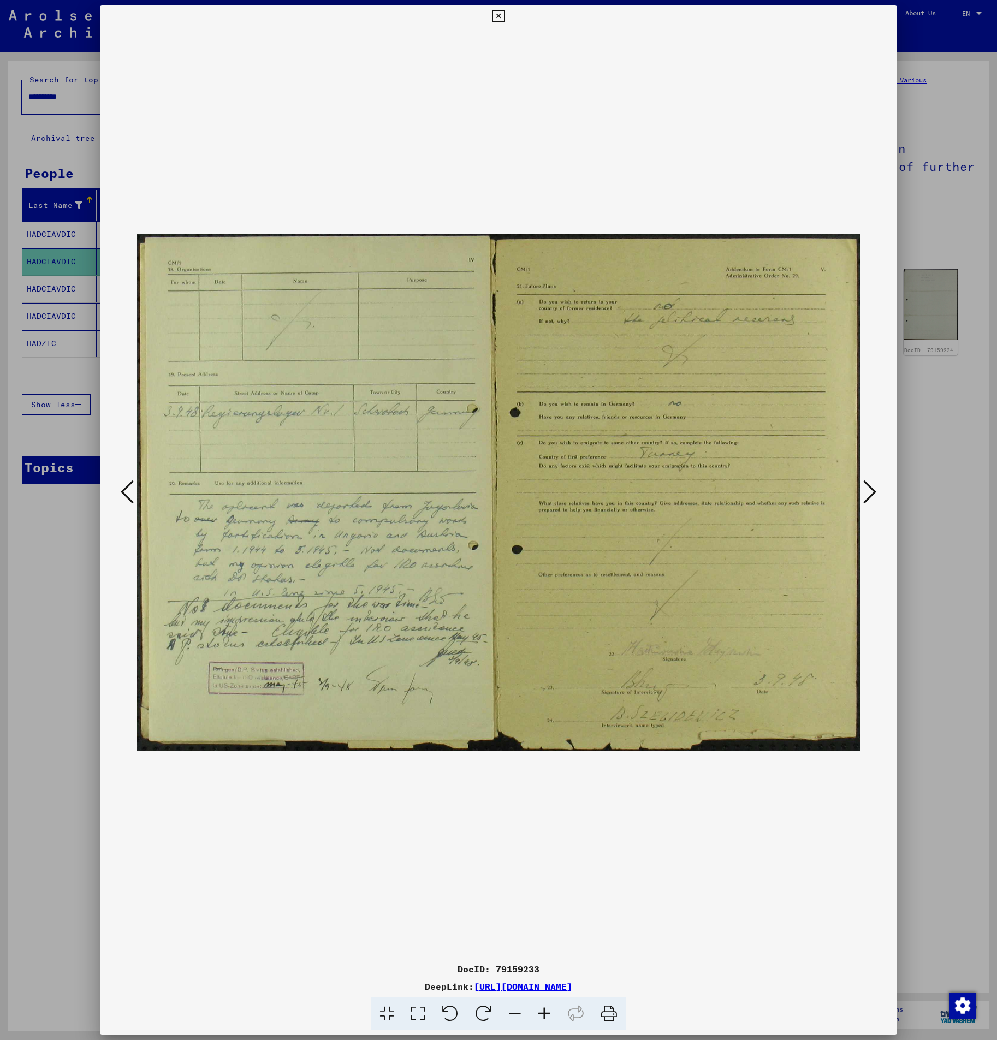
click at [869, 490] on icon at bounding box center [869, 492] width 13 height 26
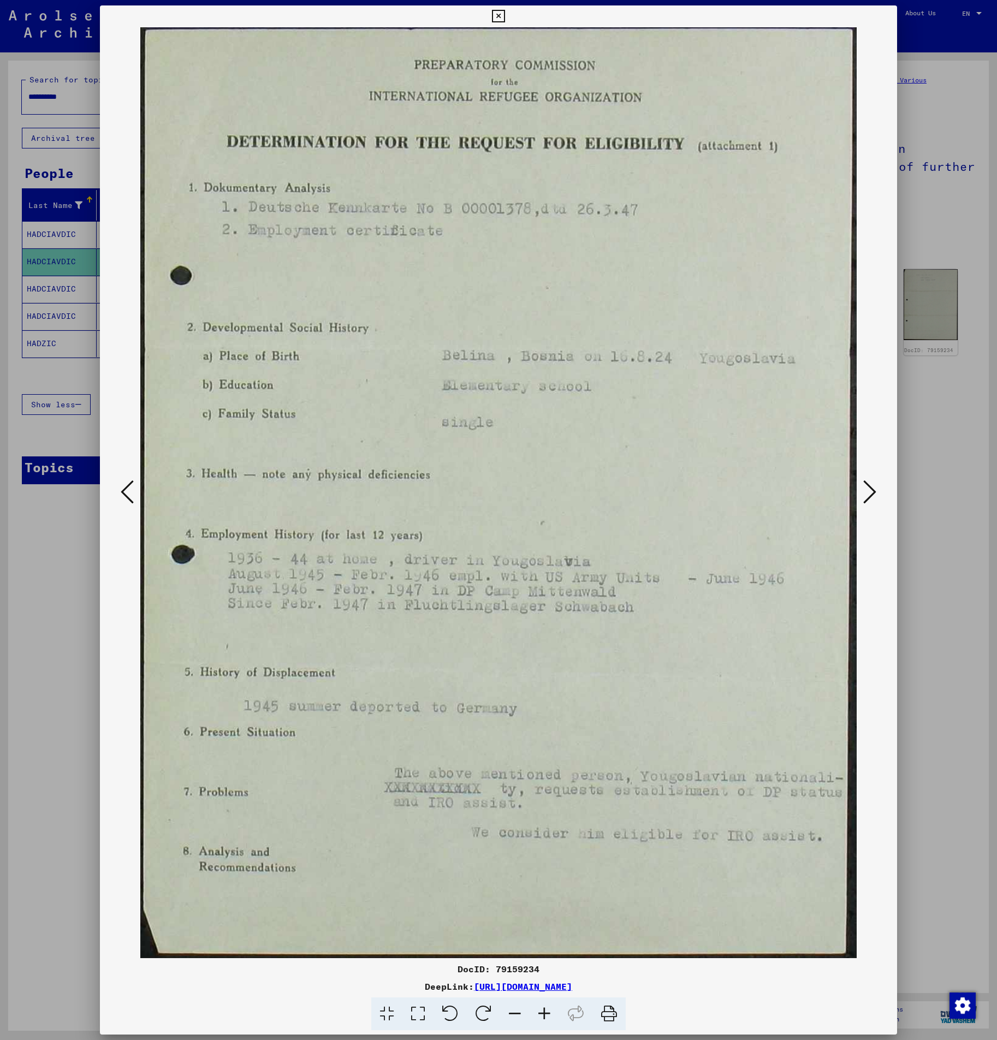
click at [872, 489] on icon at bounding box center [869, 492] width 13 height 26
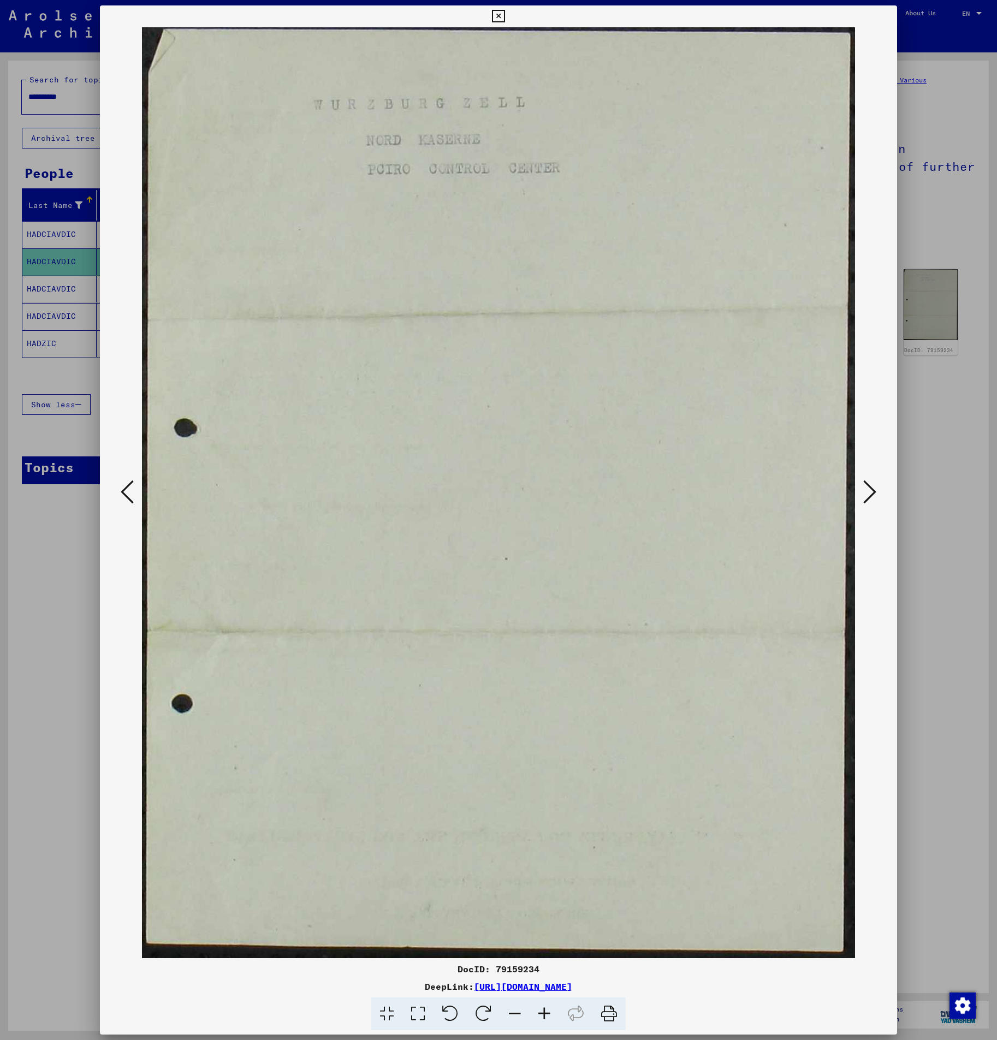
click at [872, 489] on icon at bounding box center [869, 492] width 13 height 26
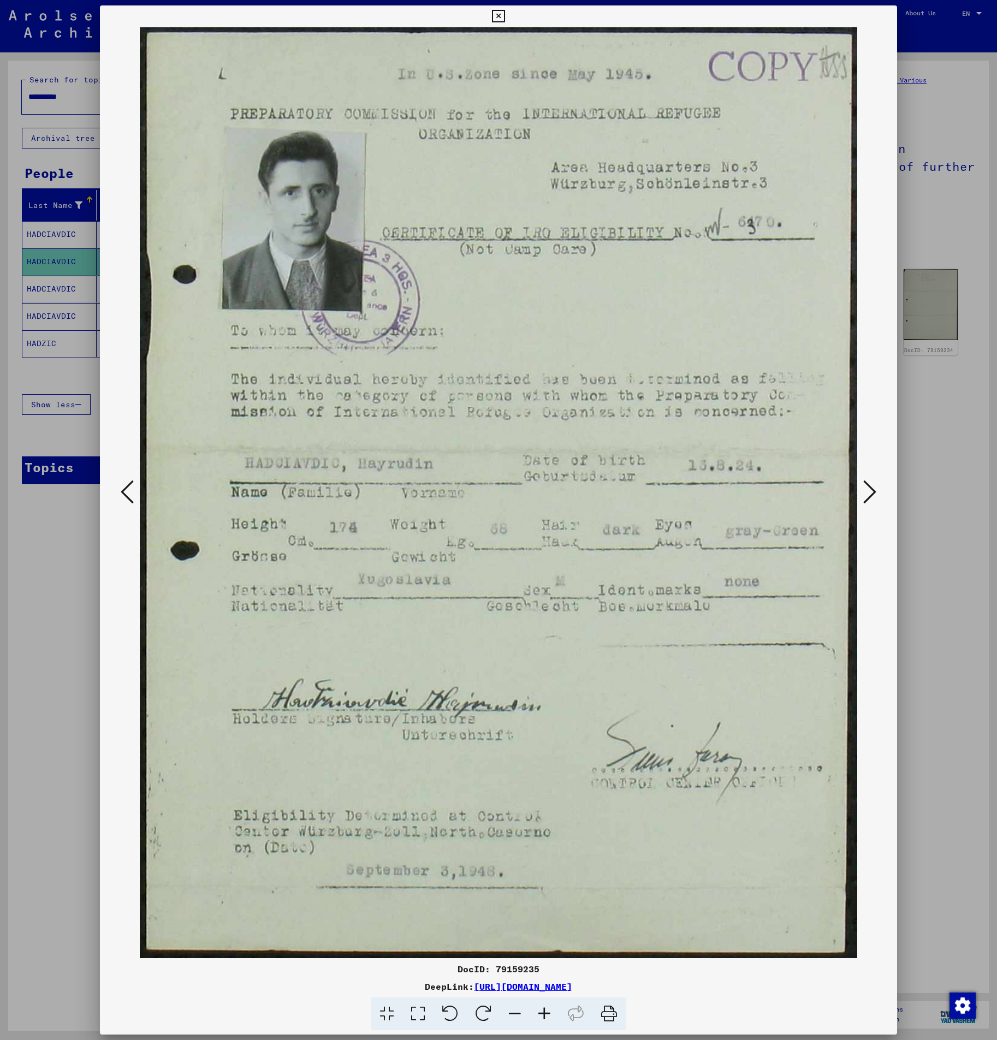
click at [949, 387] on div at bounding box center [498, 520] width 997 height 1040
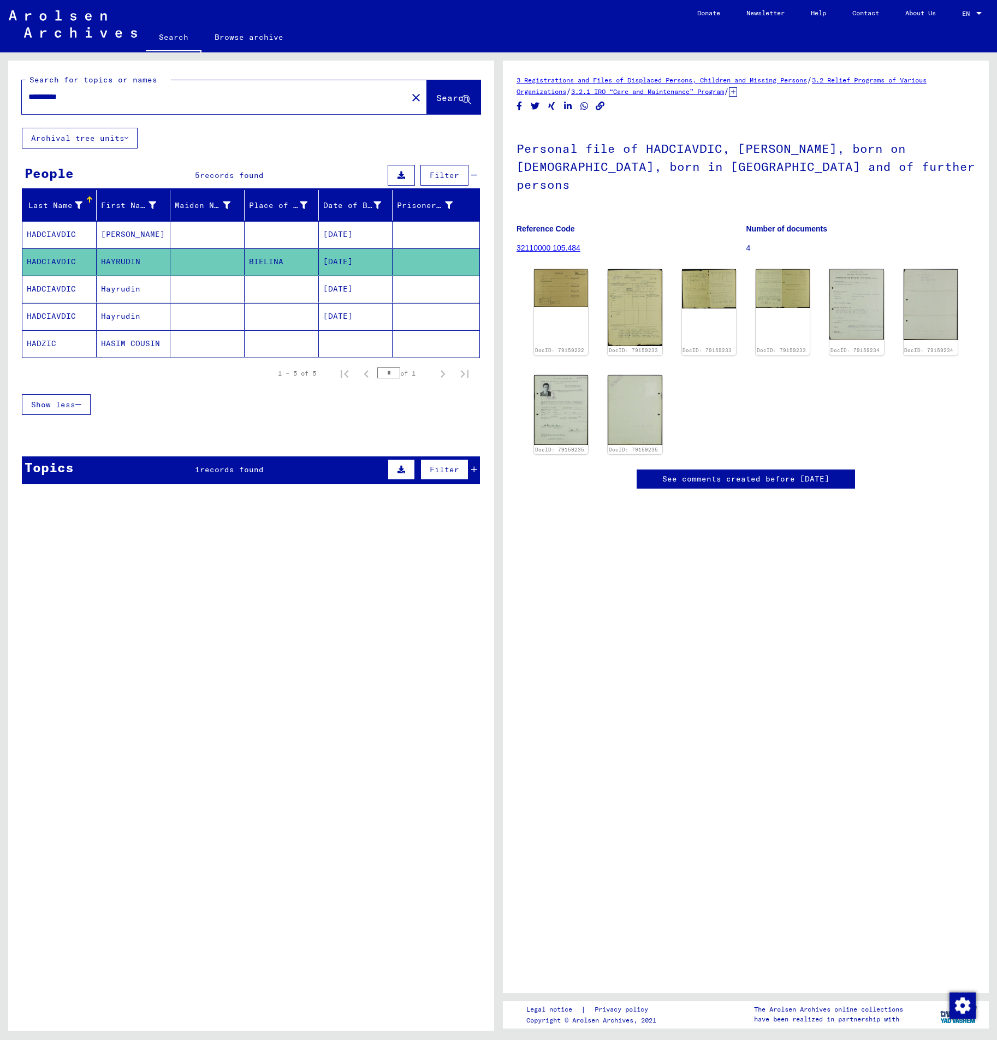
click at [191, 293] on mat-cell at bounding box center [207, 289] width 74 height 27
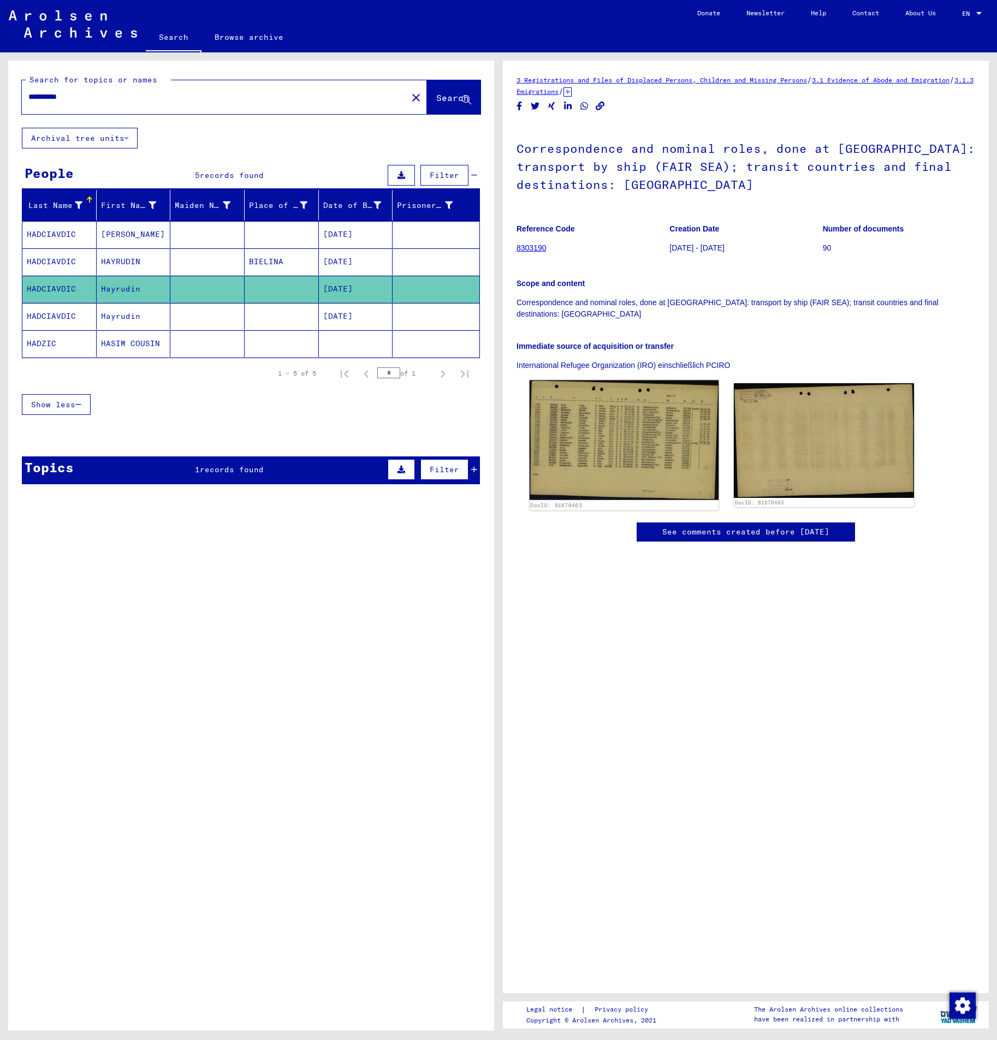
click at [665, 439] on img at bounding box center [624, 441] width 189 height 120
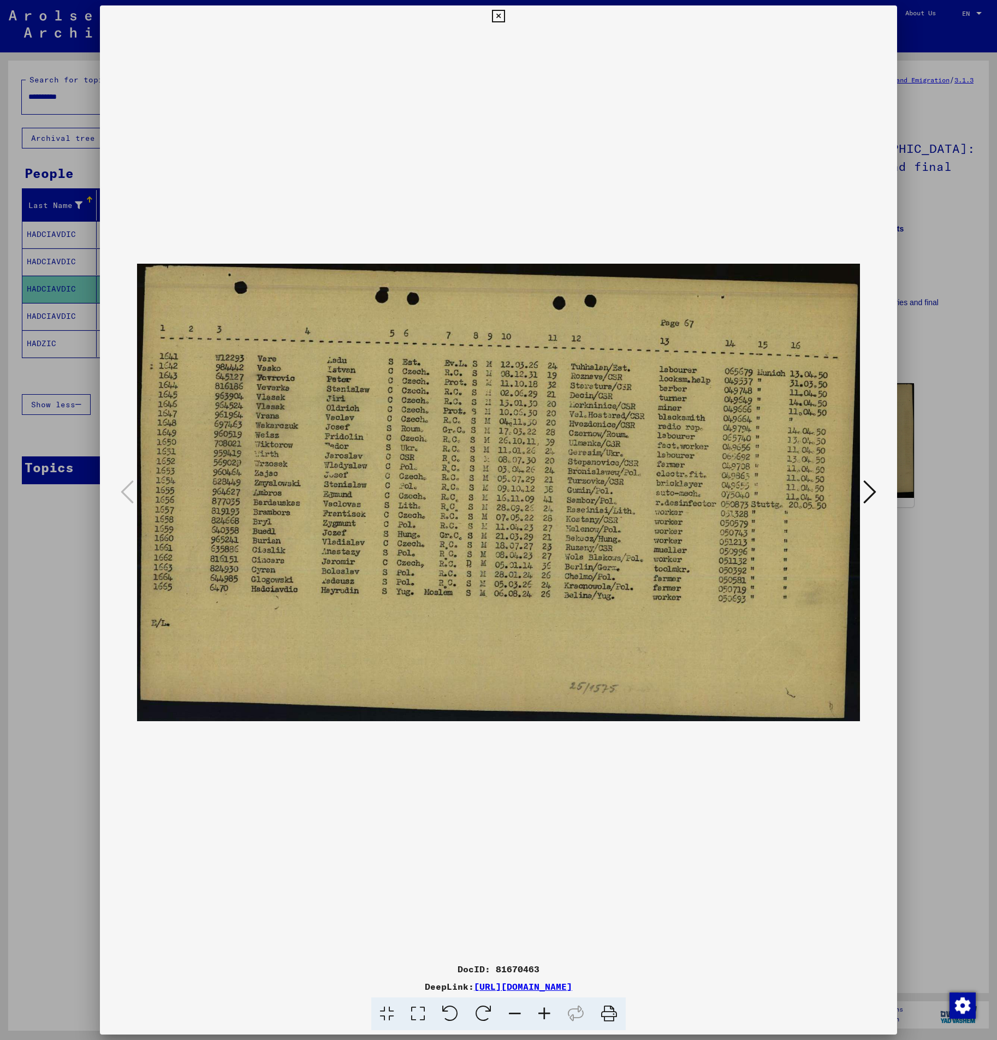
click at [969, 587] on div at bounding box center [498, 520] width 997 height 1040
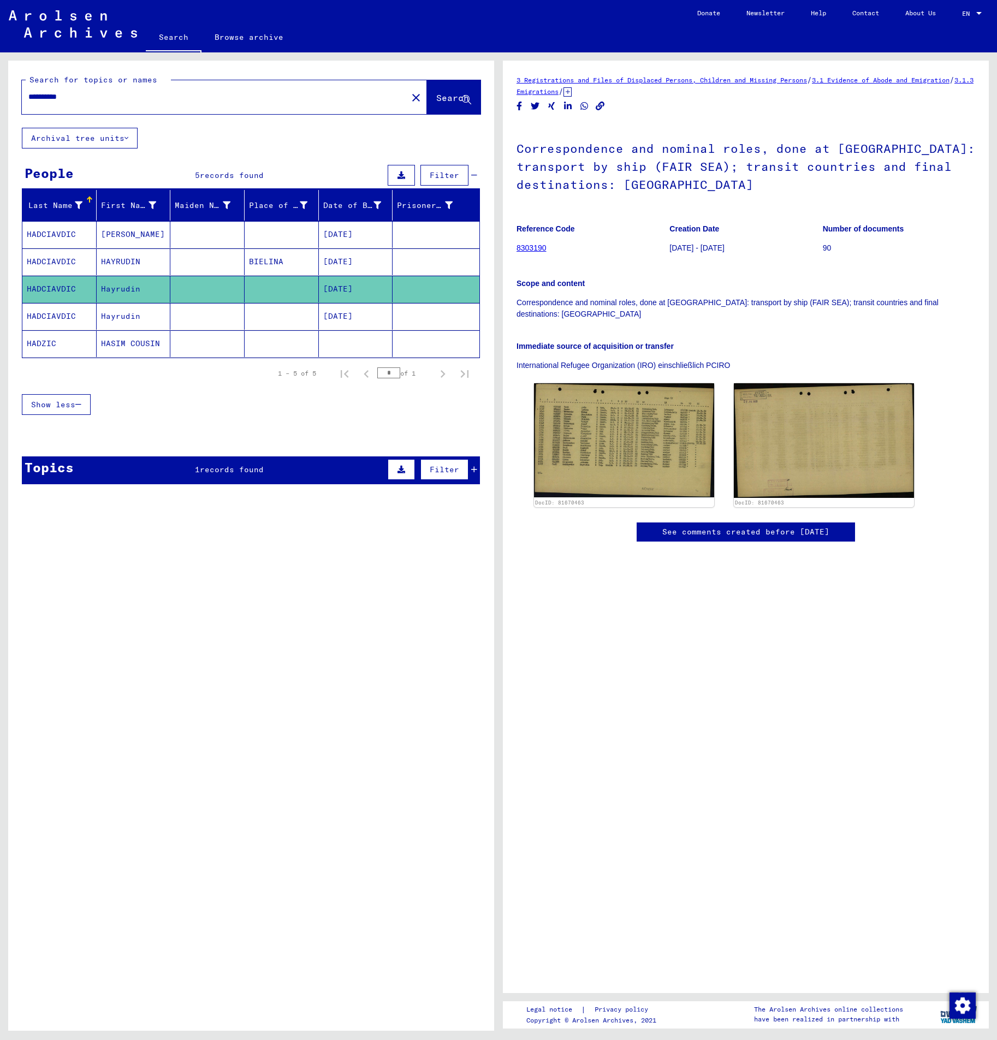
click at [169, 316] on mat-cell "Hayrudin" at bounding box center [134, 316] width 74 height 27
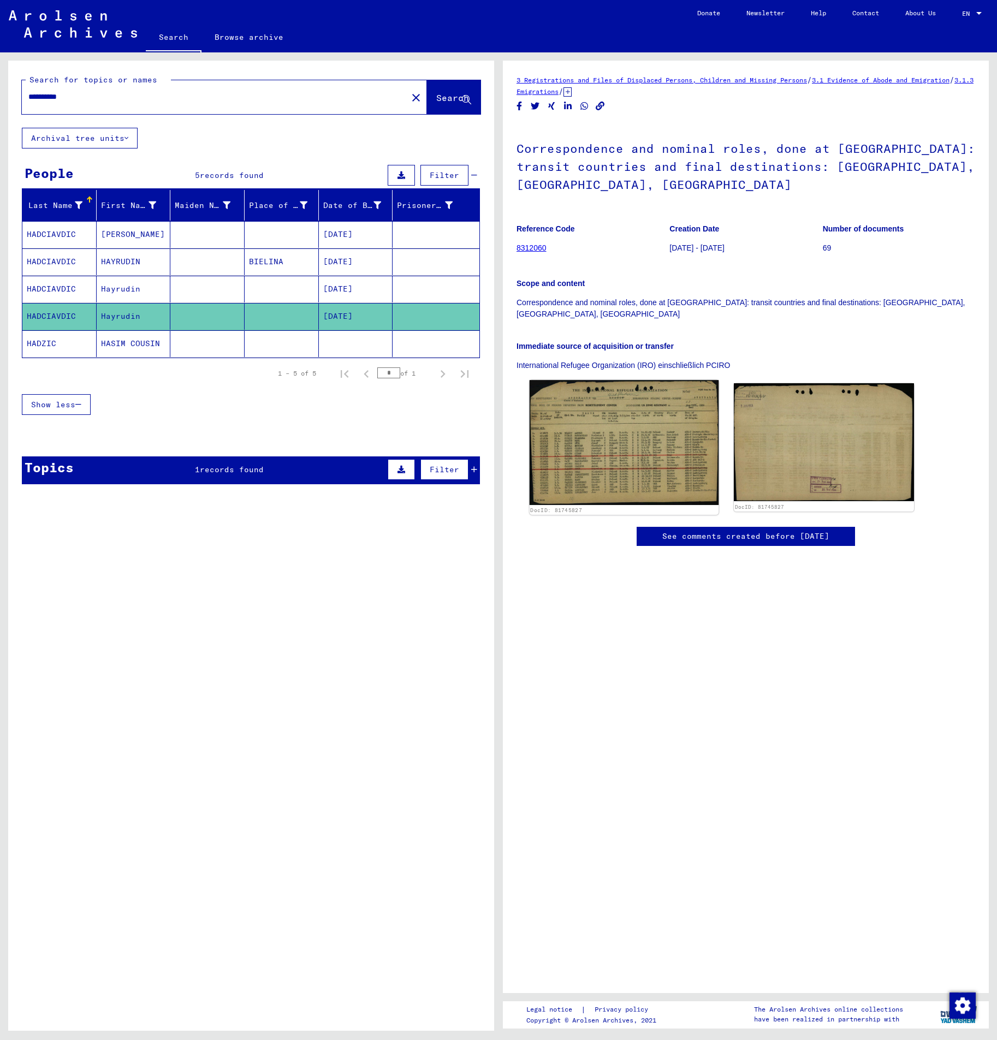
click at [618, 442] on img at bounding box center [624, 442] width 189 height 125
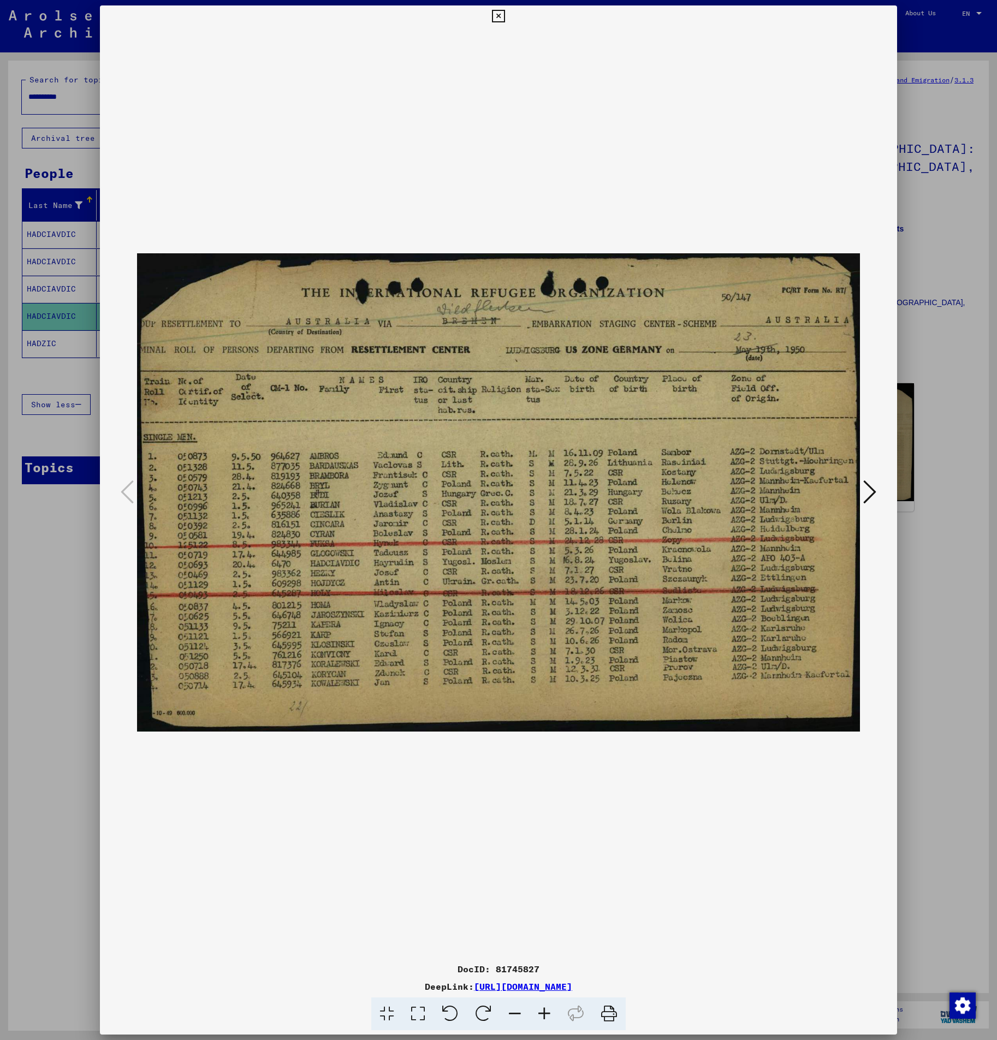
click at [915, 552] on div at bounding box center [498, 520] width 997 height 1040
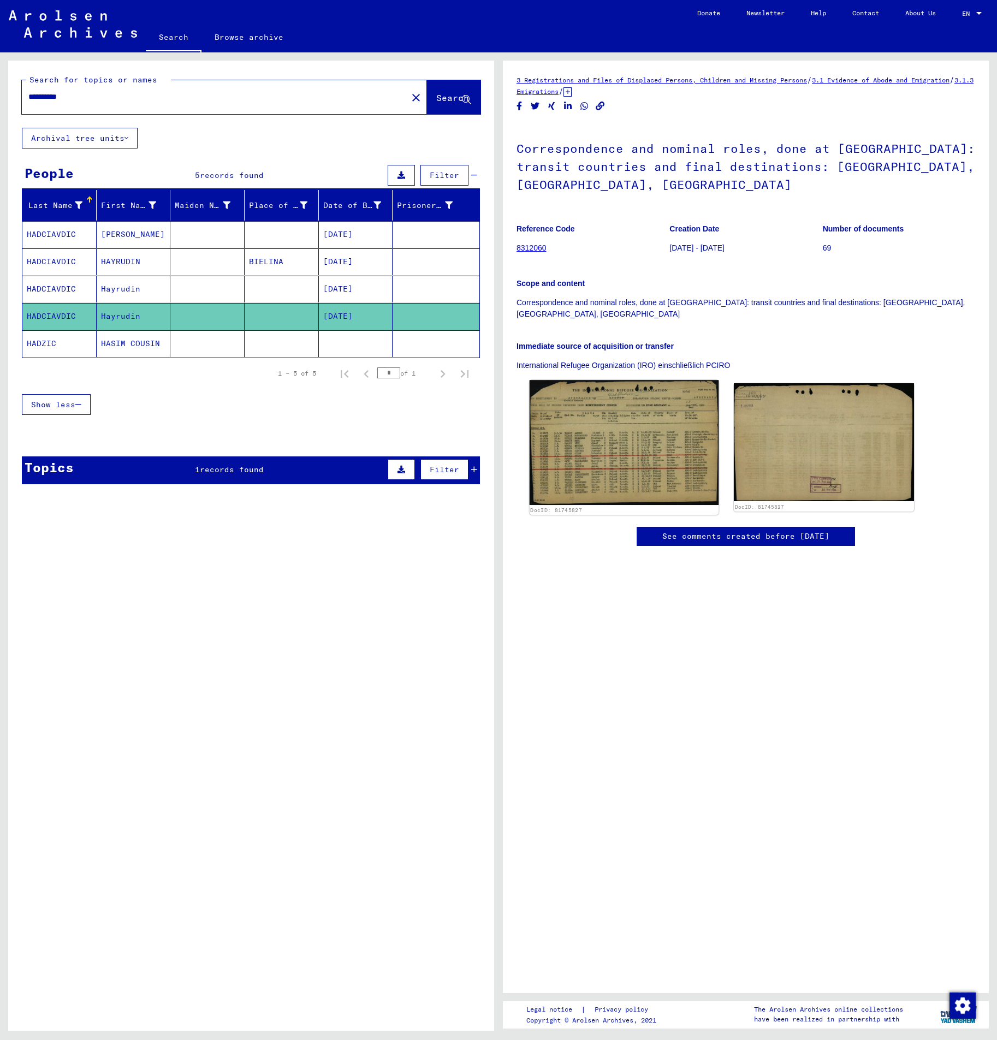
click at [583, 414] on img at bounding box center [624, 442] width 189 height 125
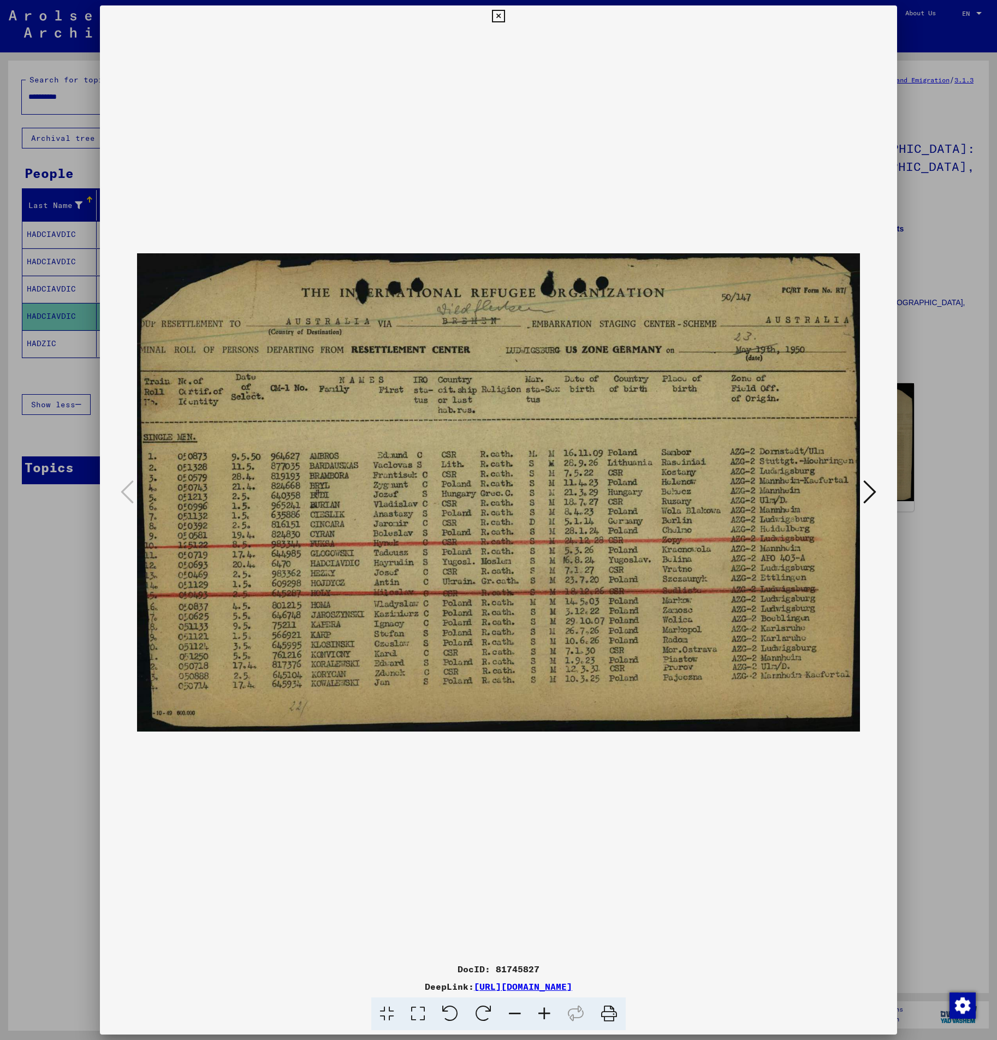
click at [74, 627] on div at bounding box center [498, 520] width 997 height 1040
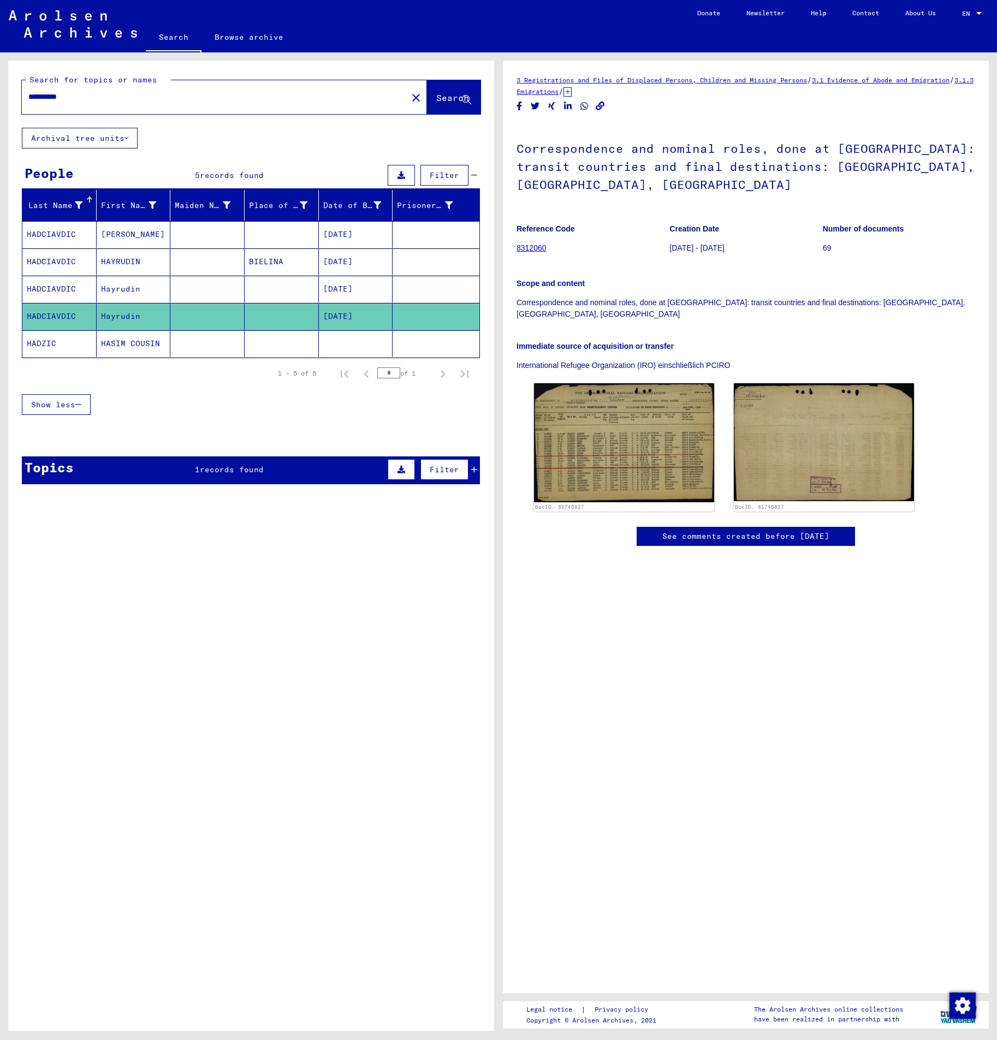
click at [115, 353] on mat-cell "HASIM COUSIN" at bounding box center [134, 343] width 74 height 27
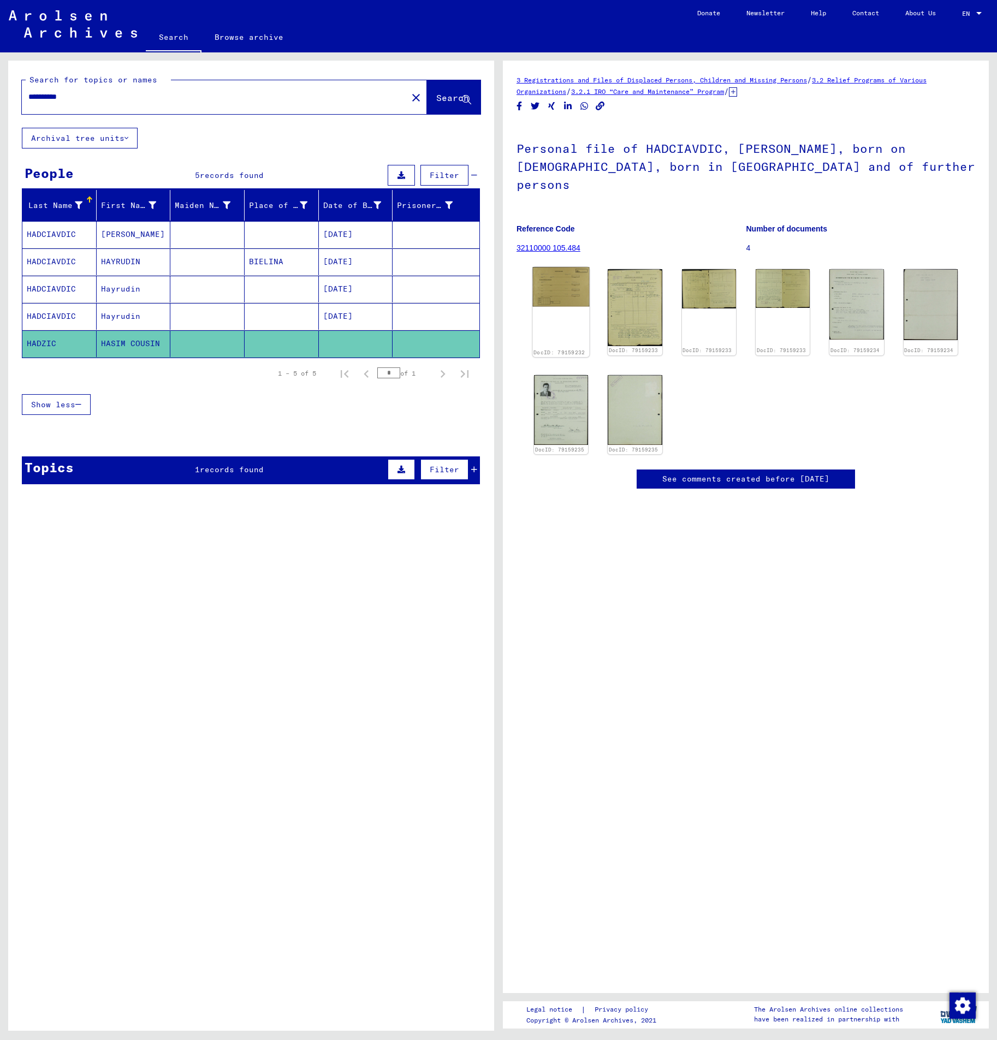
click at [555, 281] on img at bounding box center [561, 286] width 57 height 39
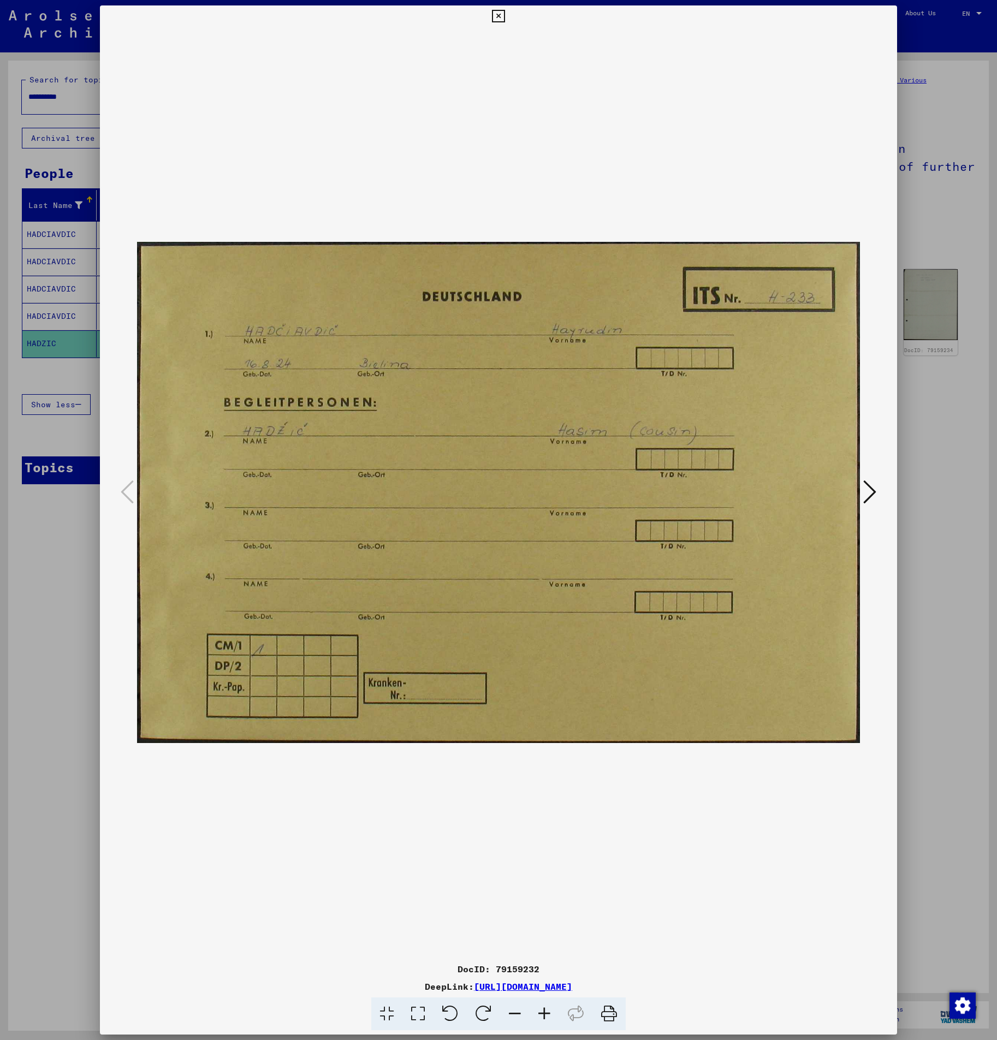
click at [975, 366] on div at bounding box center [498, 520] width 997 height 1040
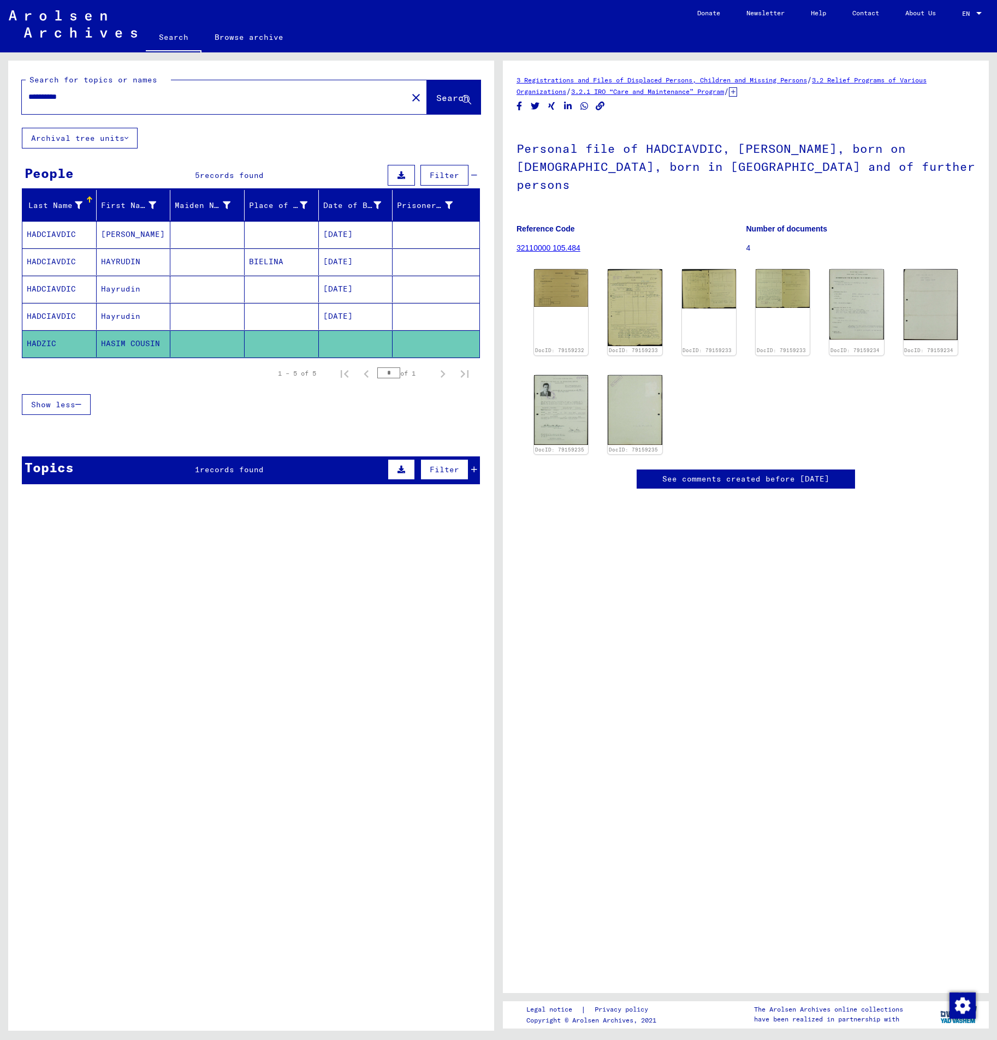
click at [338, 311] on mat-cell "08/16/1924" at bounding box center [356, 316] width 74 height 27
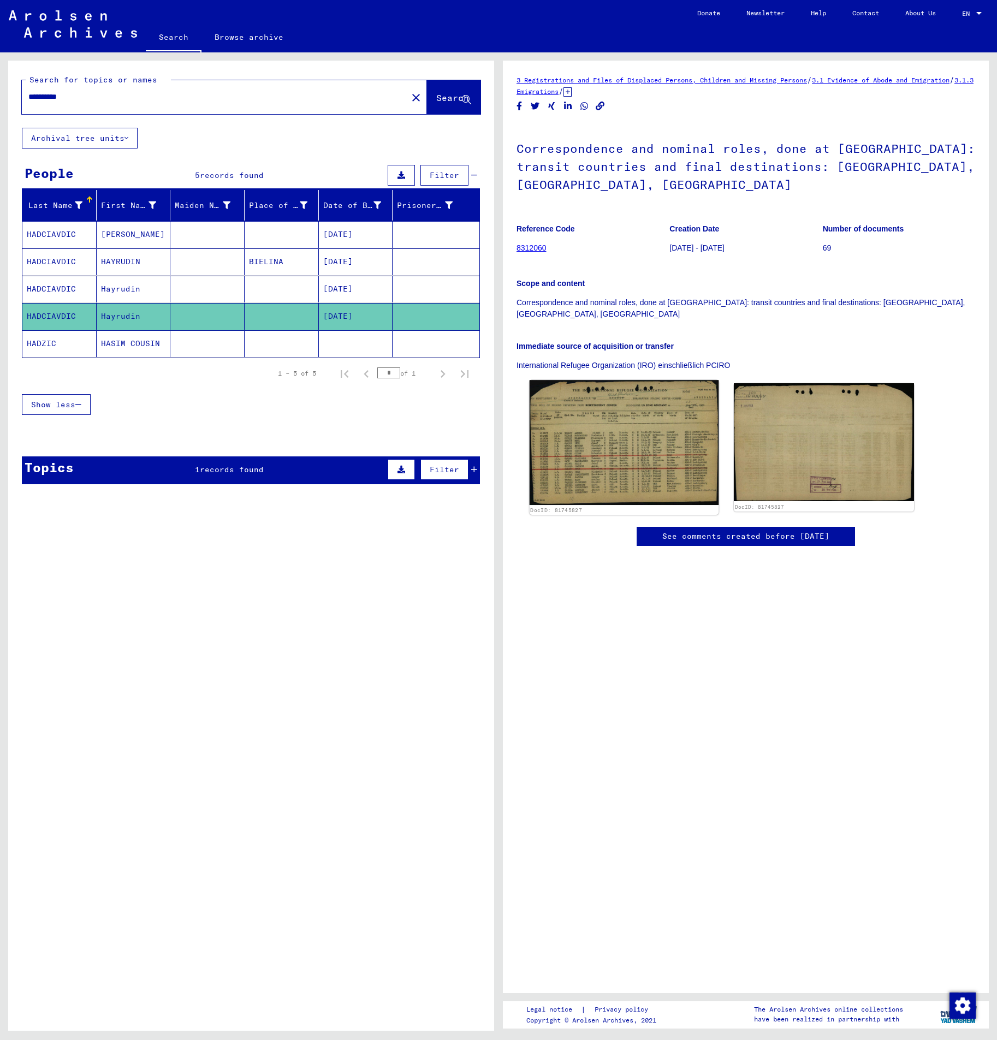
click at [676, 412] on img at bounding box center [624, 442] width 189 height 125
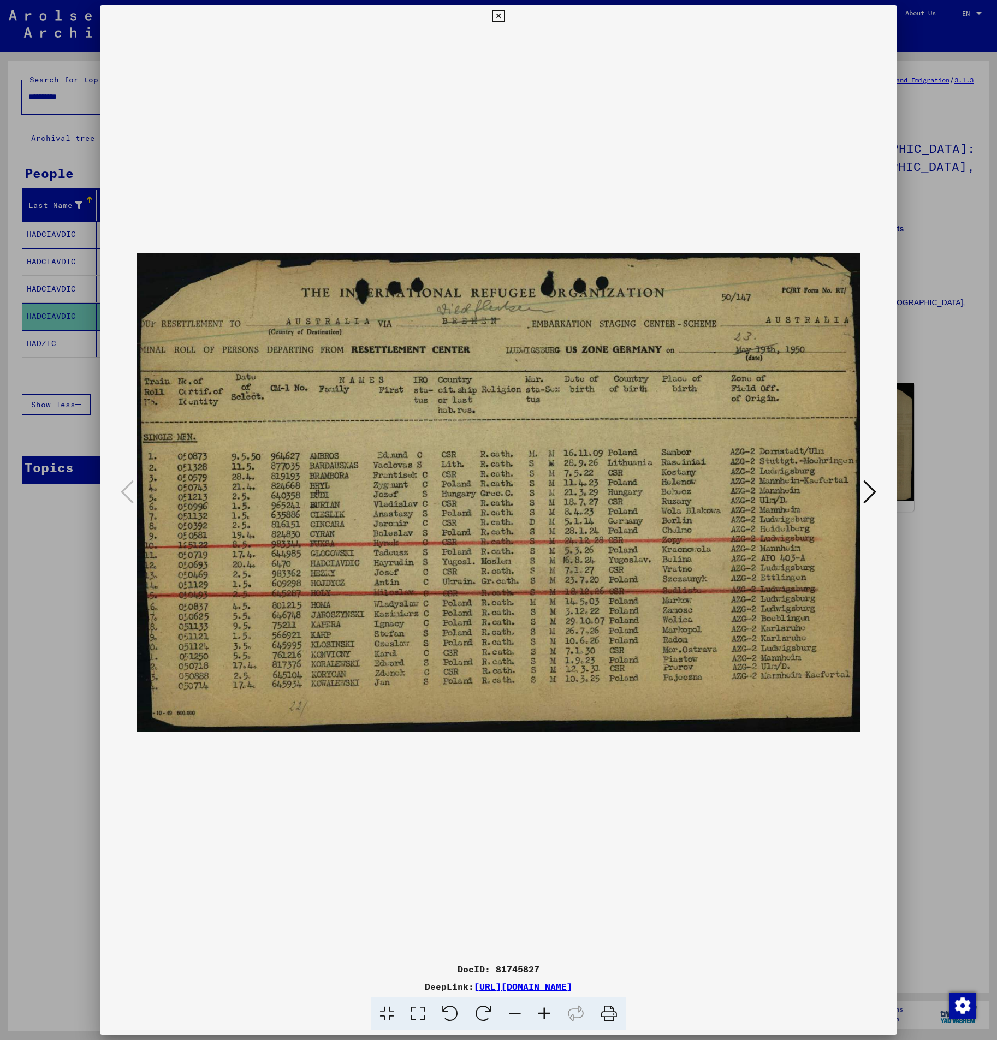
click at [962, 312] on div at bounding box center [498, 520] width 997 height 1040
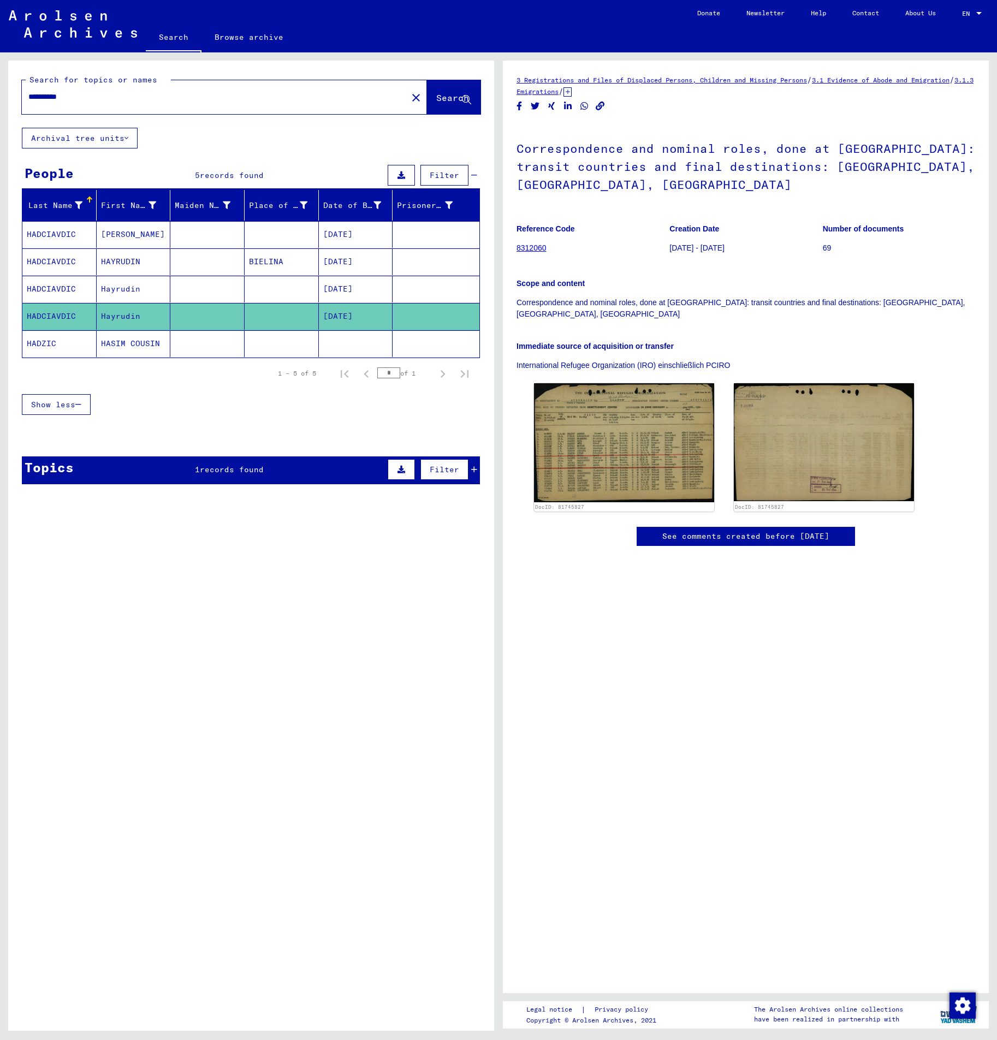
click at [278, 282] on mat-cell at bounding box center [282, 289] width 74 height 27
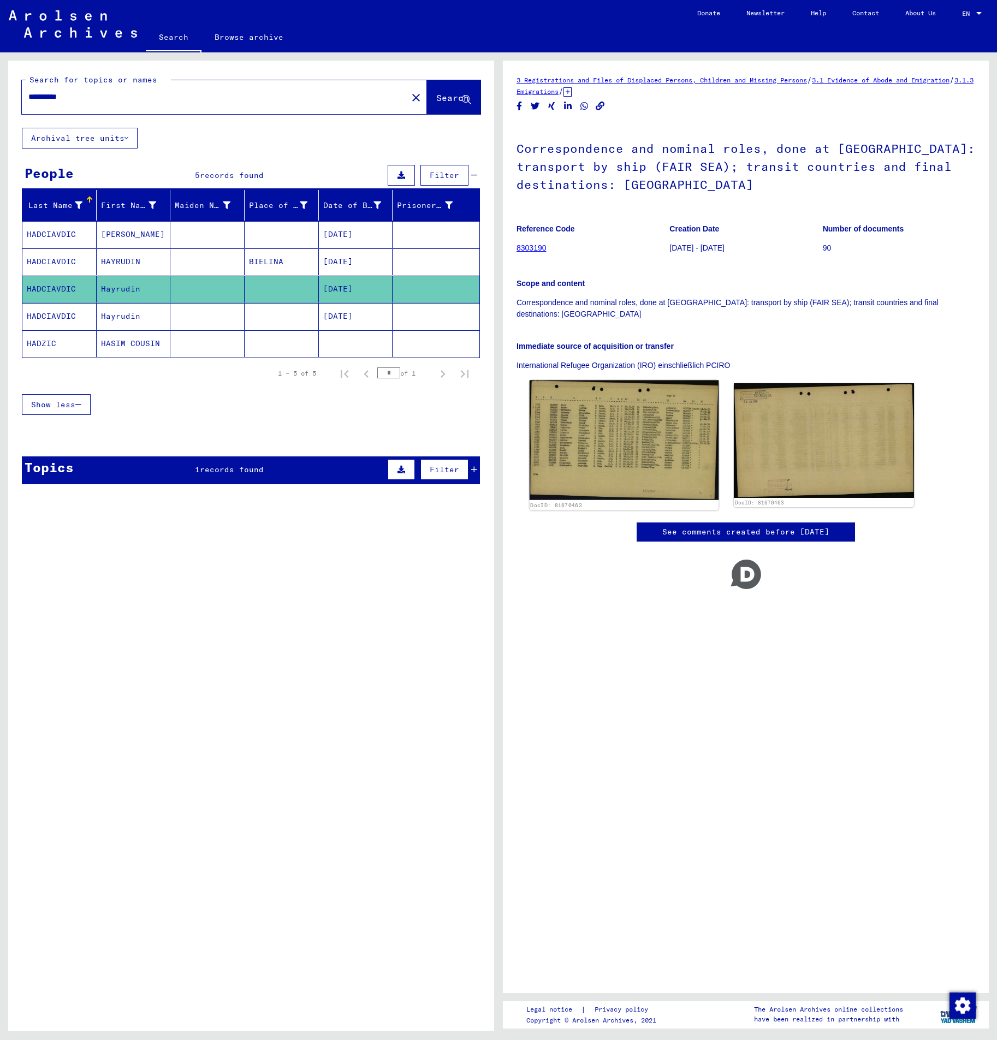
click at [632, 423] on img at bounding box center [624, 441] width 189 height 120
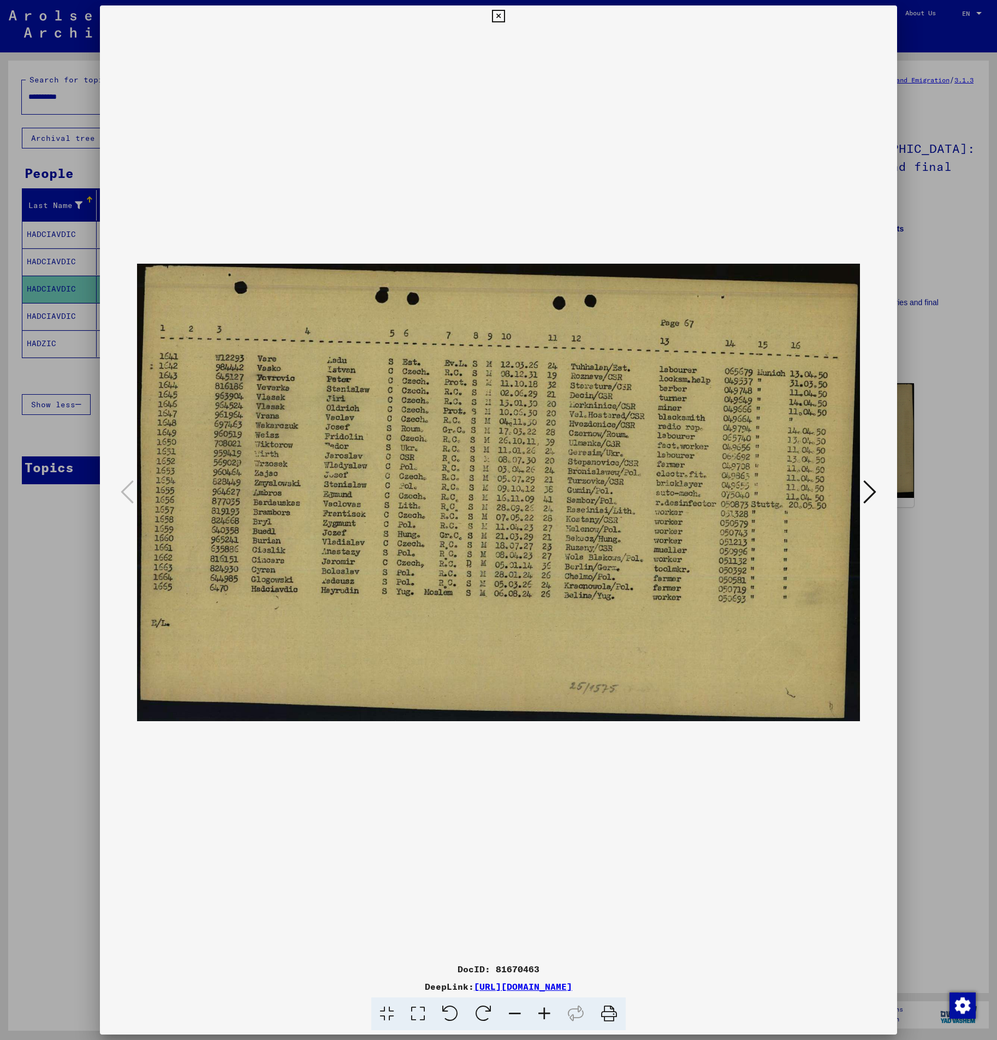
click at [952, 299] on div at bounding box center [498, 520] width 997 height 1040
